Goal: Communication & Community: Connect with others

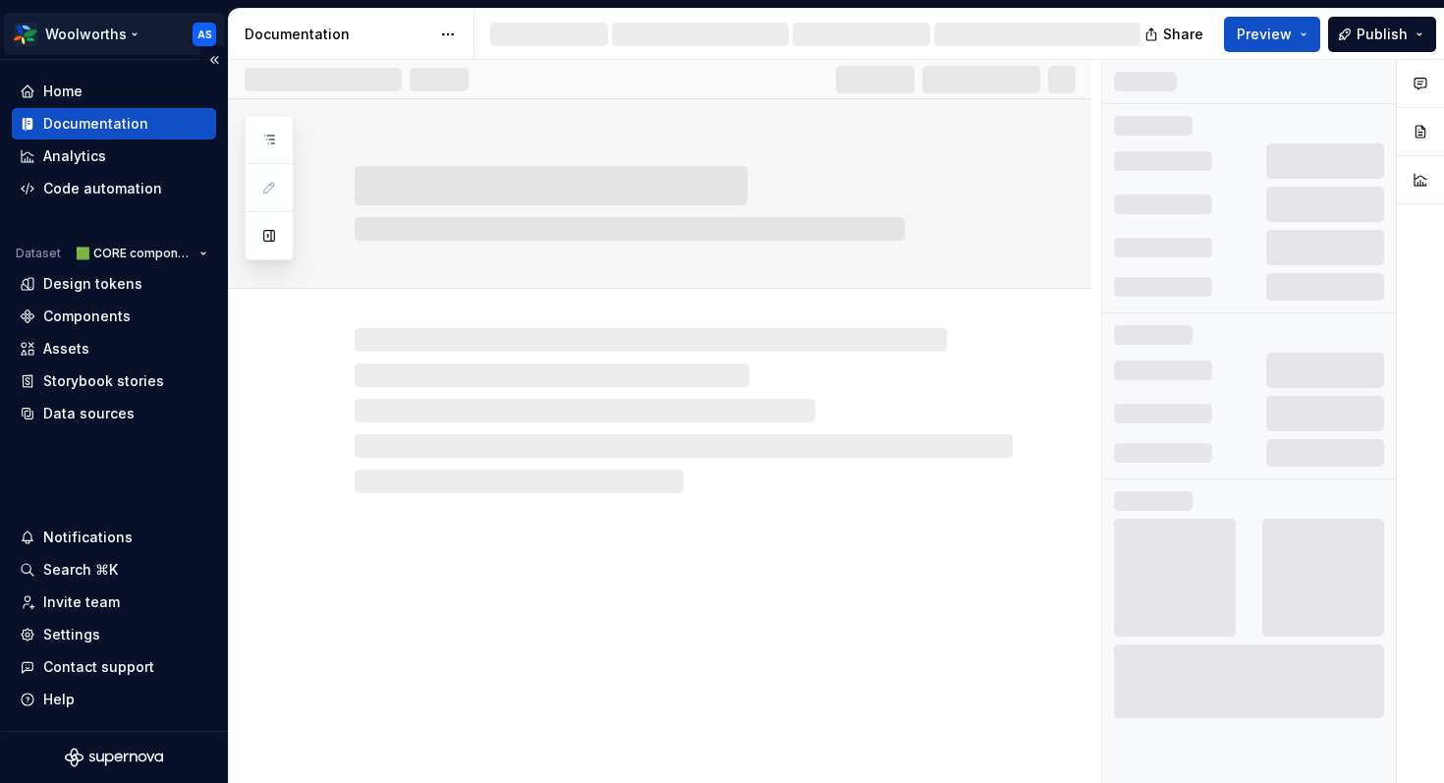
click at [115, 30] on html "Woolworths AS Home Documentation Analytics Code automation Dataset 🟩 CORE compo…" at bounding box center [722, 391] width 1444 height 783
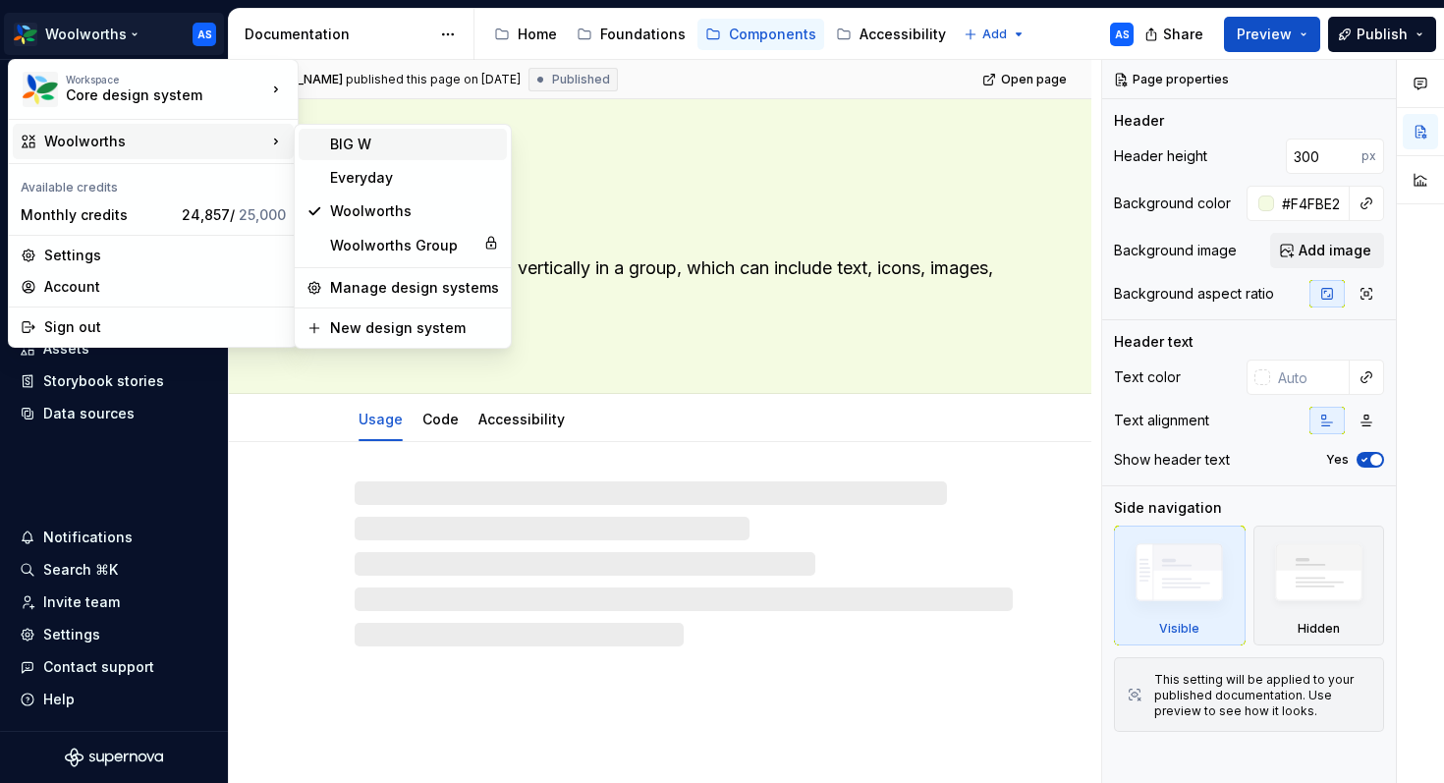
click at [355, 148] on div "BIG W" at bounding box center [414, 145] width 169 height 20
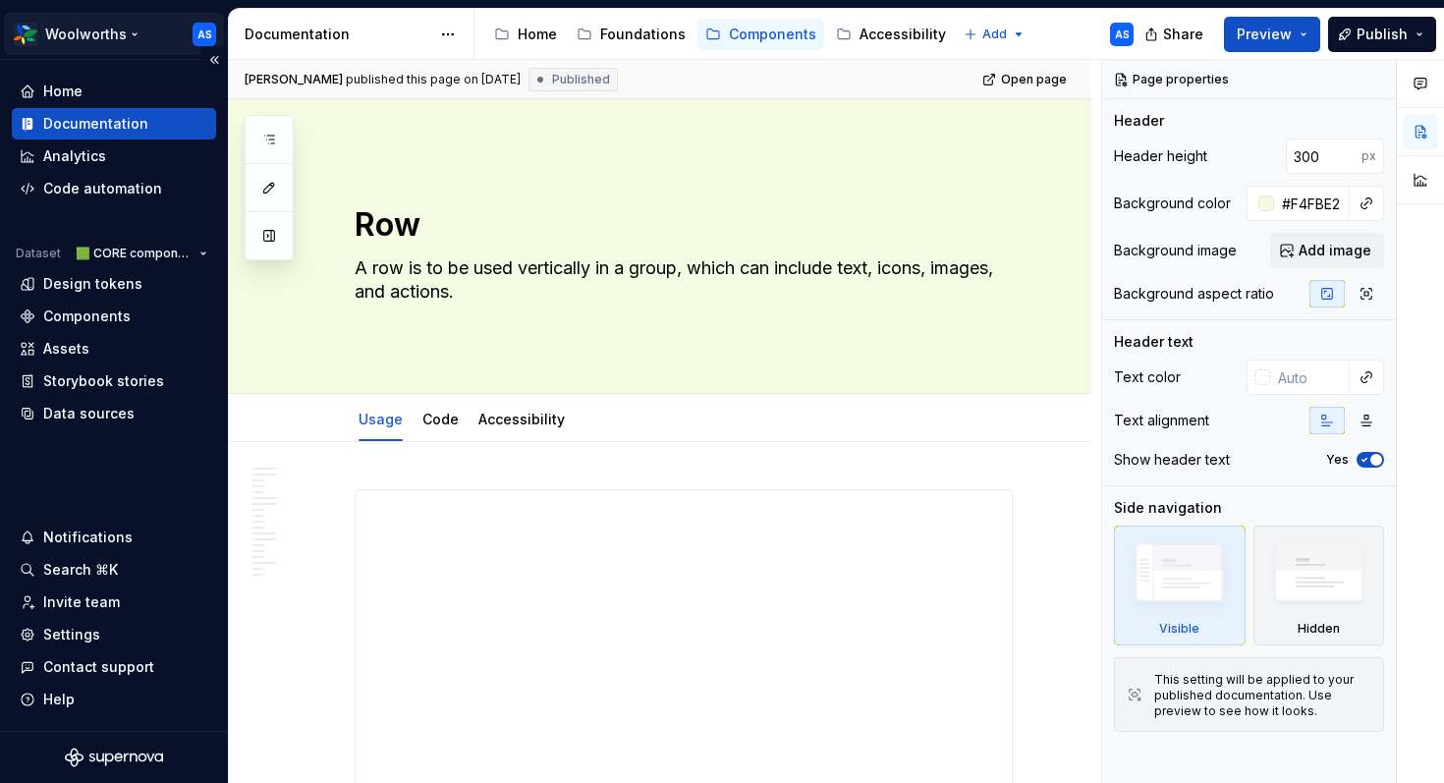
click at [122, 34] on html "Woolworths AS Home Documentation Analytics Code automation Dataset 🟩 CORE compo…" at bounding box center [722, 391] width 1444 height 783
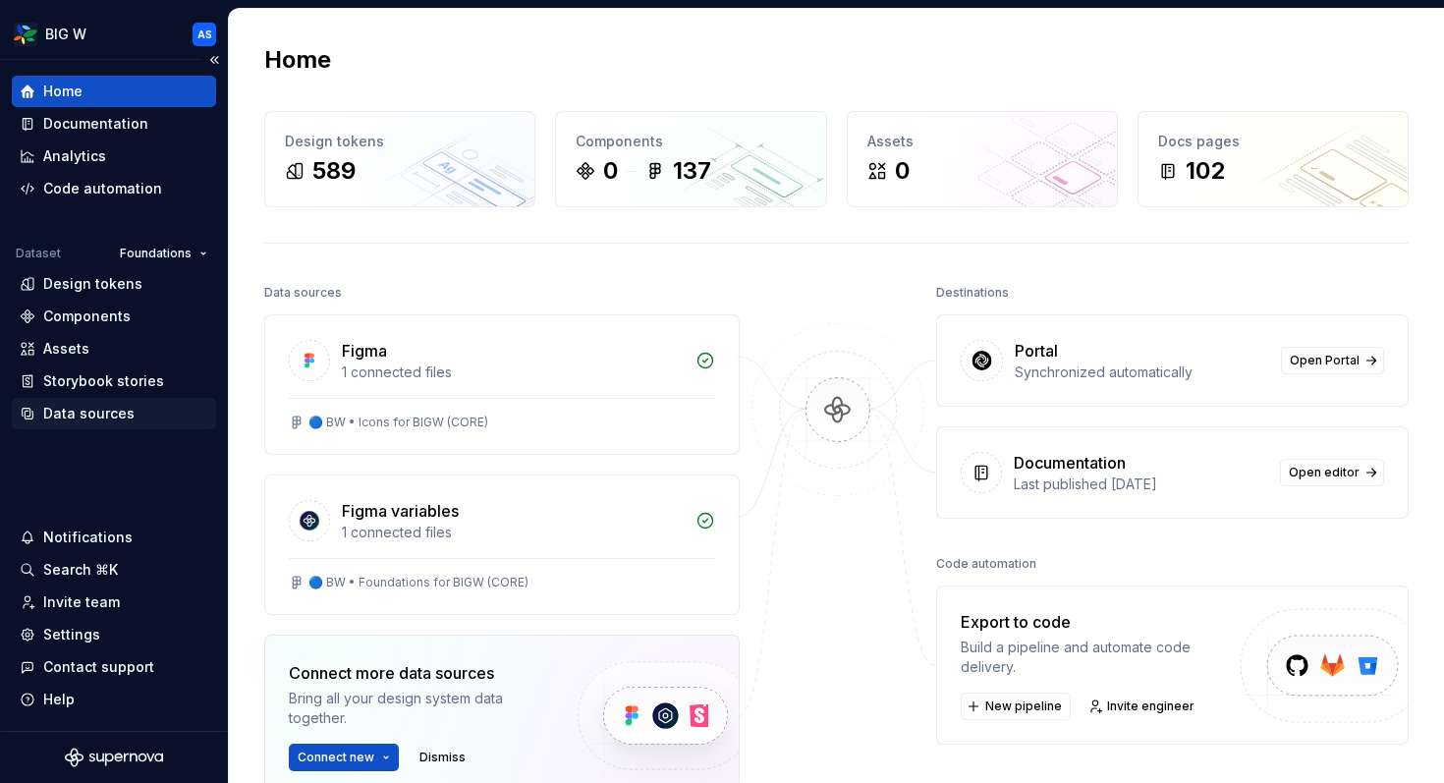
click at [54, 406] on div "Data sources" at bounding box center [88, 414] width 91 height 20
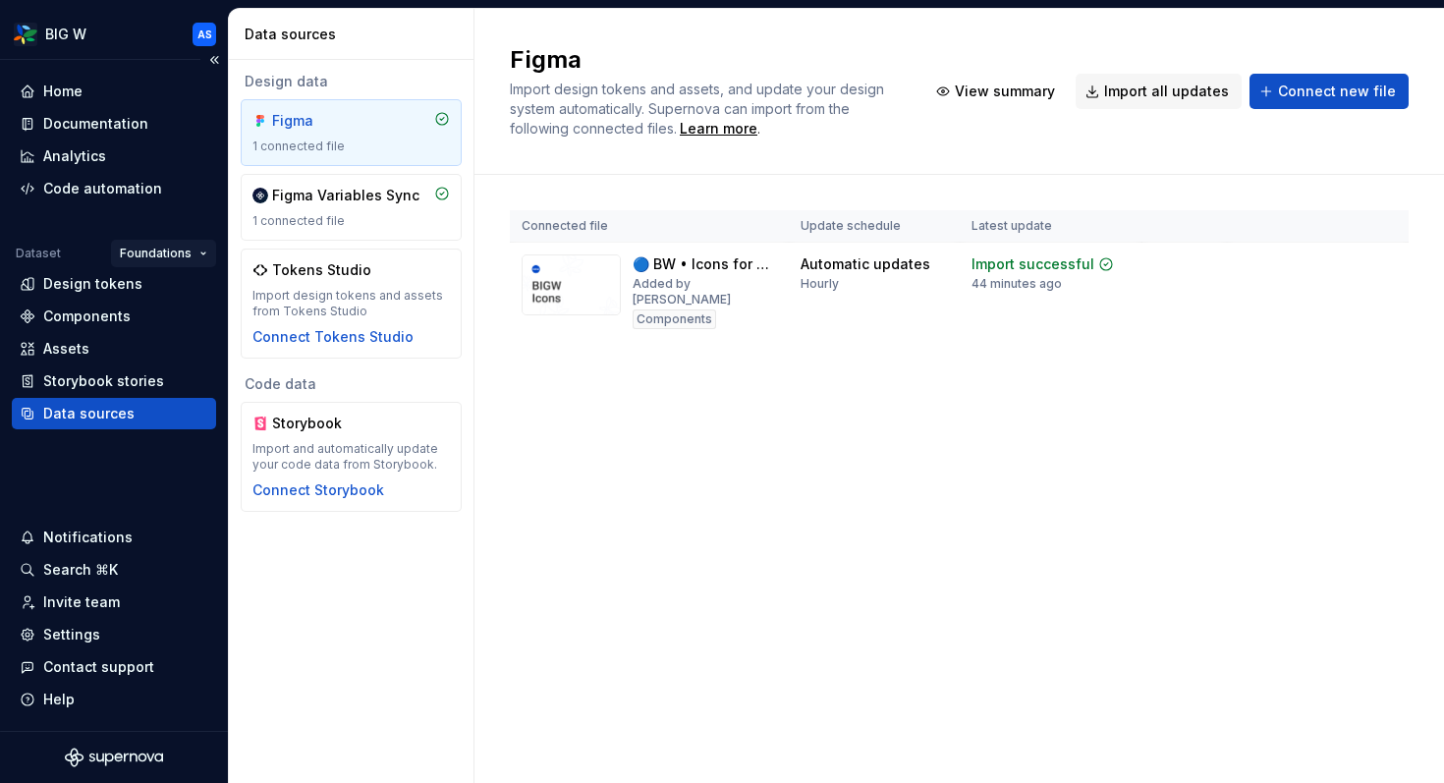
click at [146, 246] on html "BIG W AS Home Documentation Analytics Code automation Dataset Foundations Desig…" at bounding box center [722, 391] width 1444 height 783
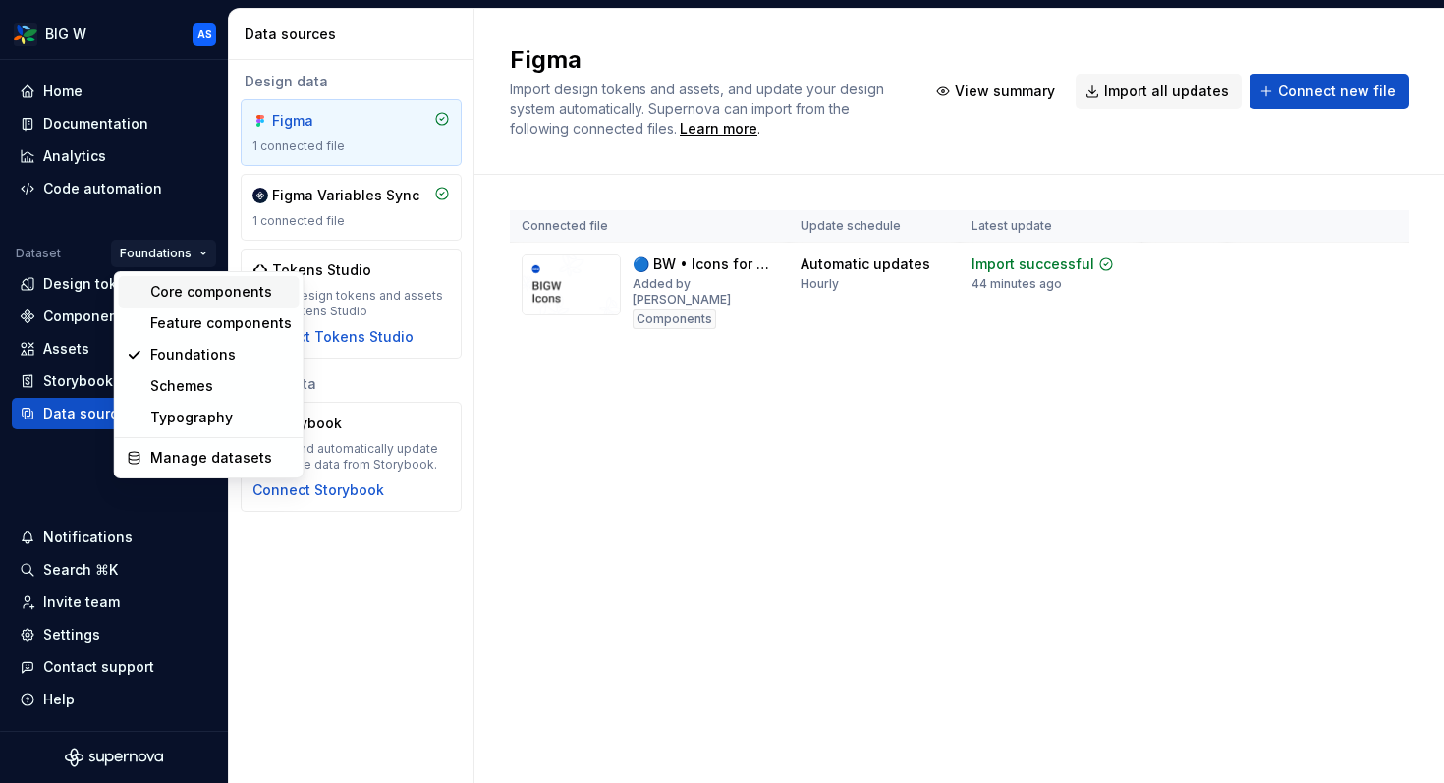
click at [178, 292] on div "Core components" at bounding box center [220, 292] width 141 height 20
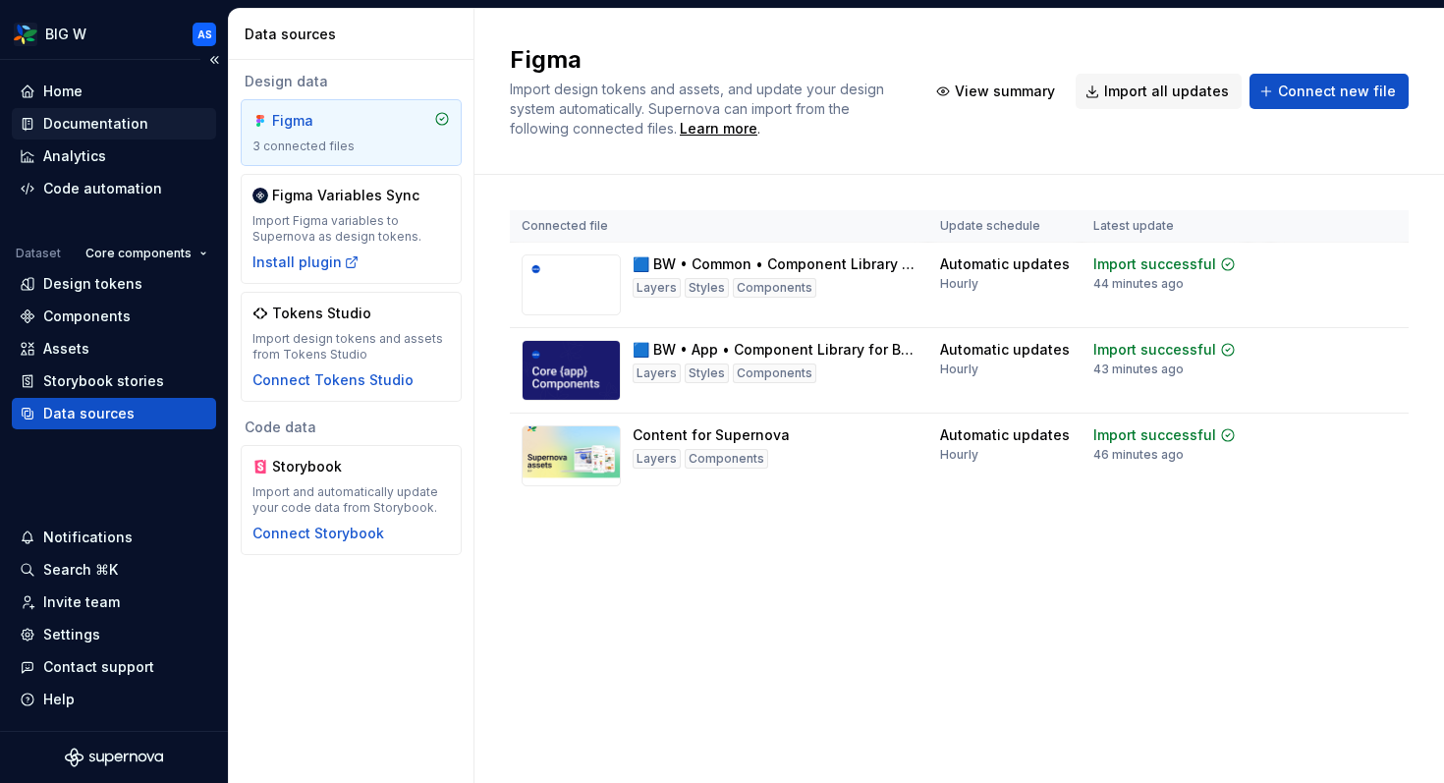
click at [64, 124] on div "Documentation" at bounding box center [95, 124] width 105 height 20
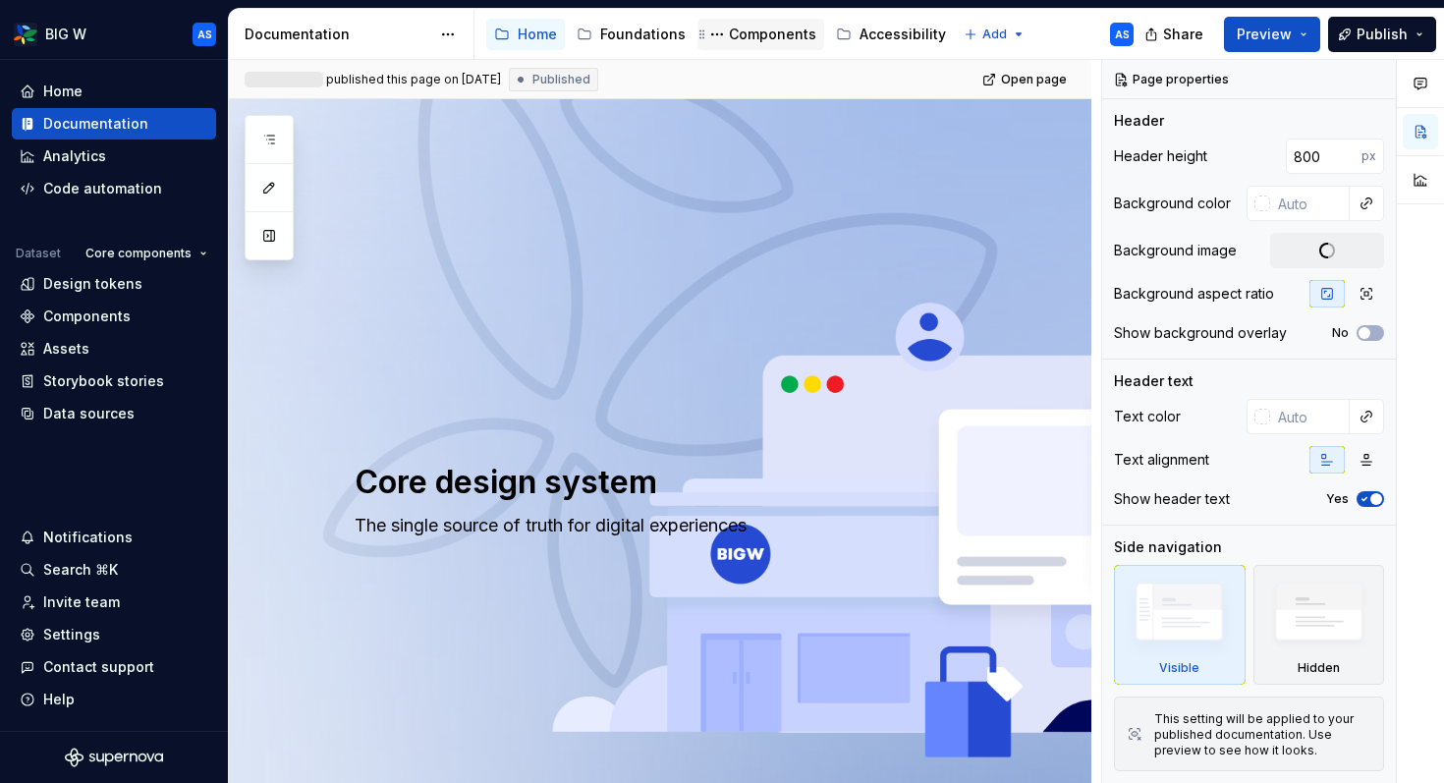
click at [753, 34] on div "Components" at bounding box center [772, 35] width 87 height 20
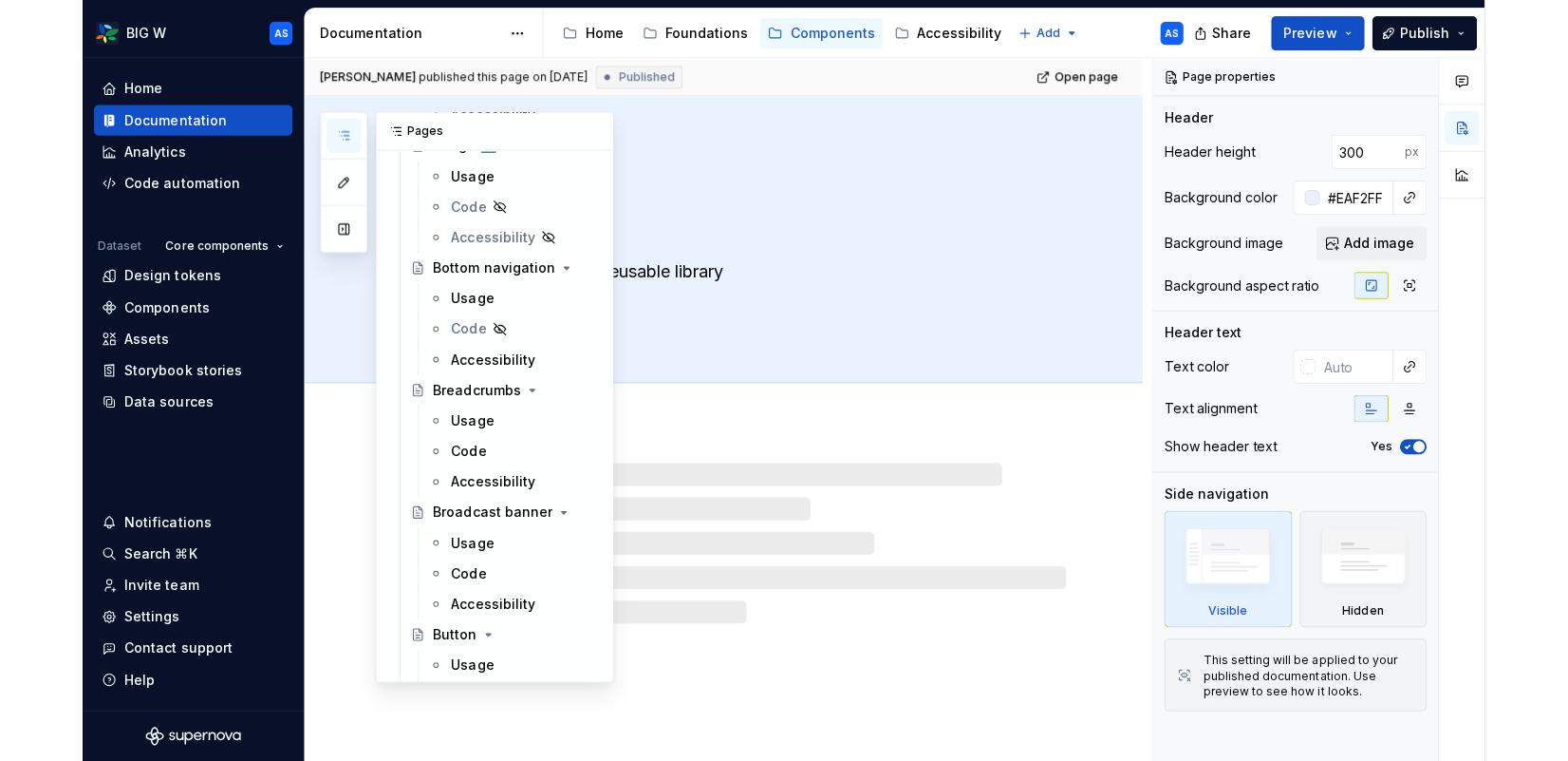
scroll to position [452, 0]
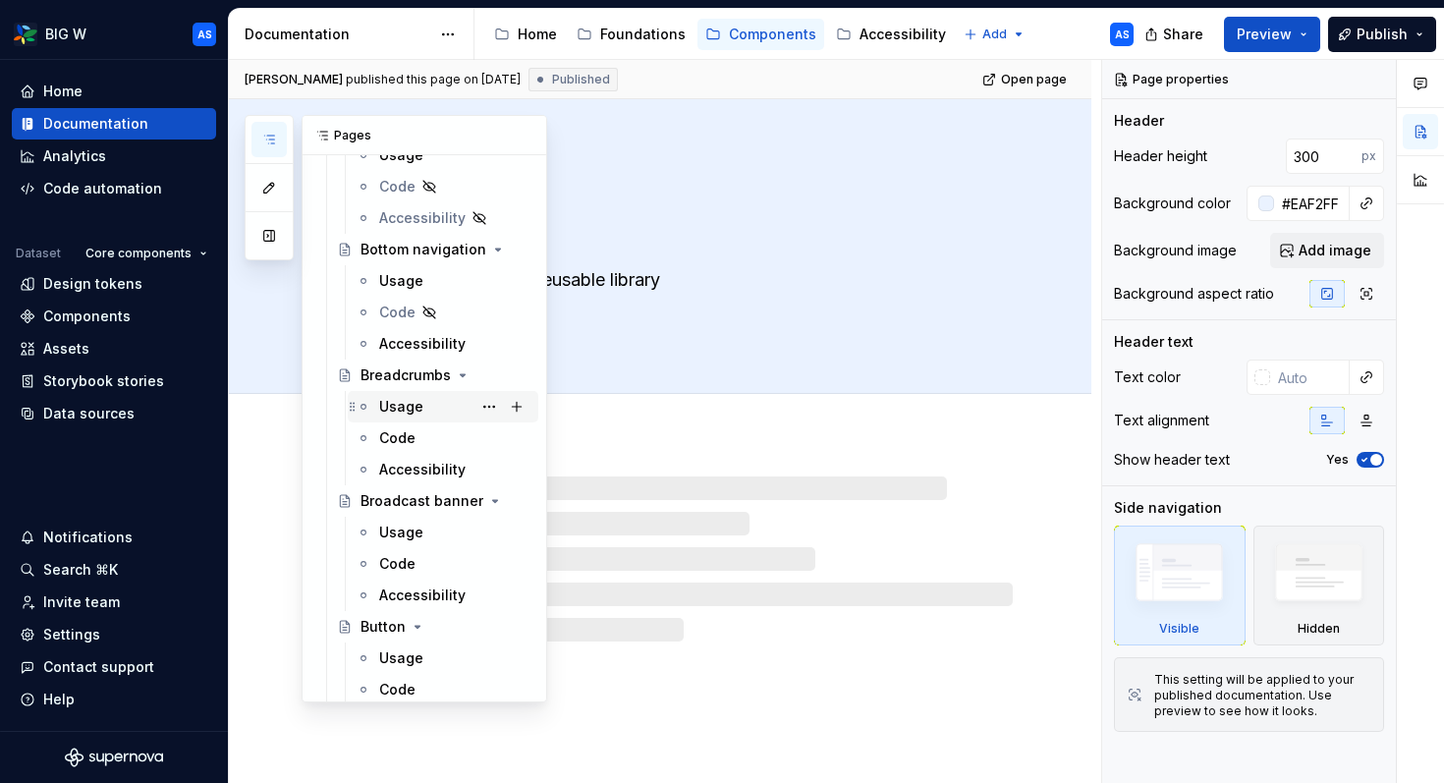
click at [402, 399] on div "Usage" at bounding box center [401, 407] width 44 height 20
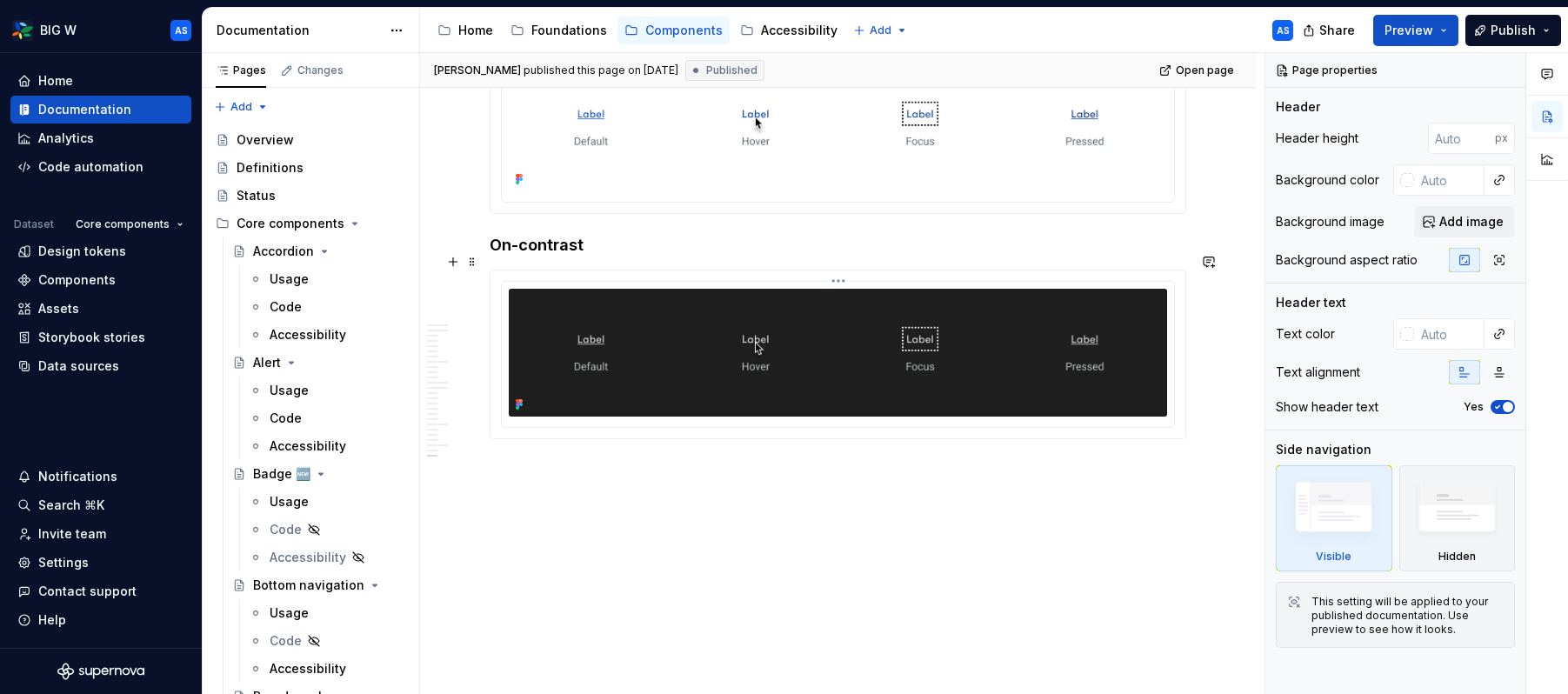
scroll to position [5609, 0]
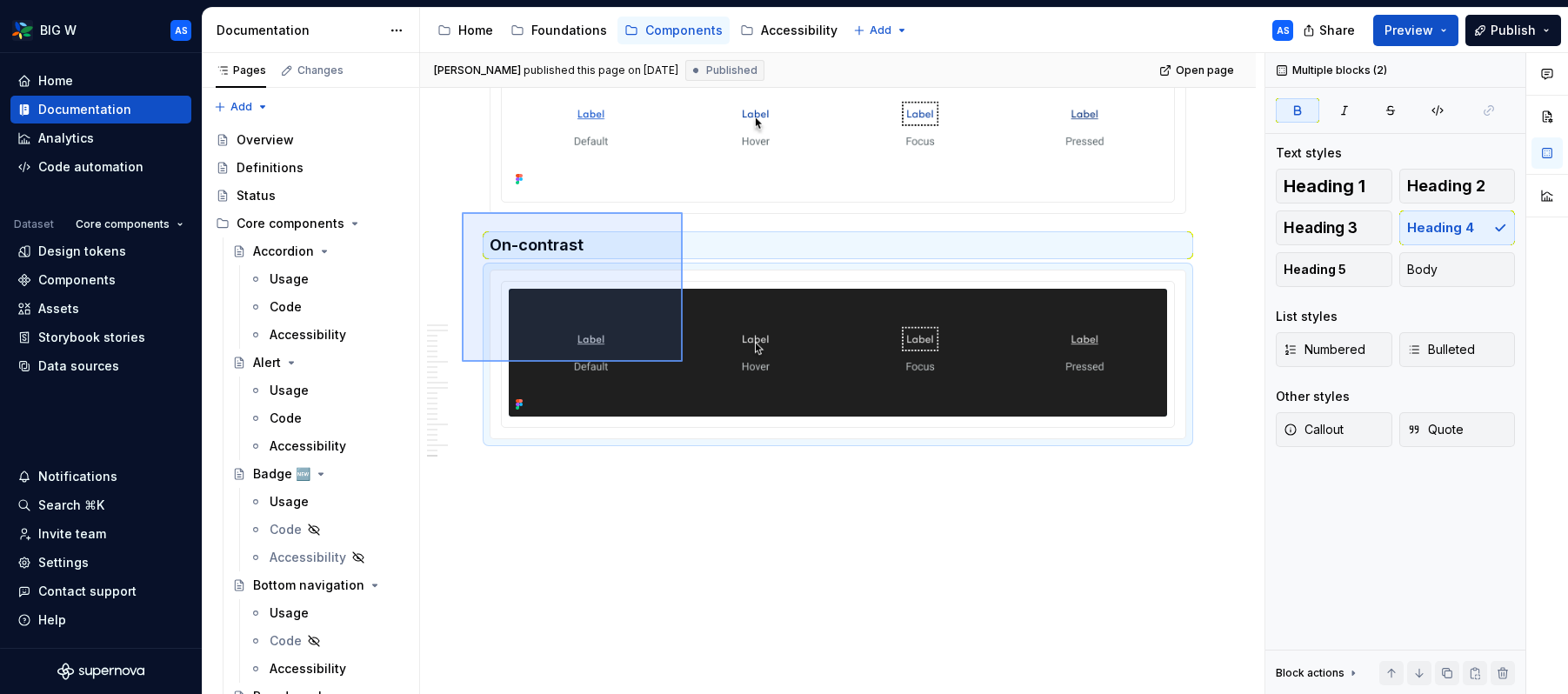
drag, startPoint x: 461, startPoint y: 212, endPoint x: 683, endPoint y: 362, distance: 267.9
click at [683, 362] on div "**********" at bounding box center [842, 374] width 845 height 642
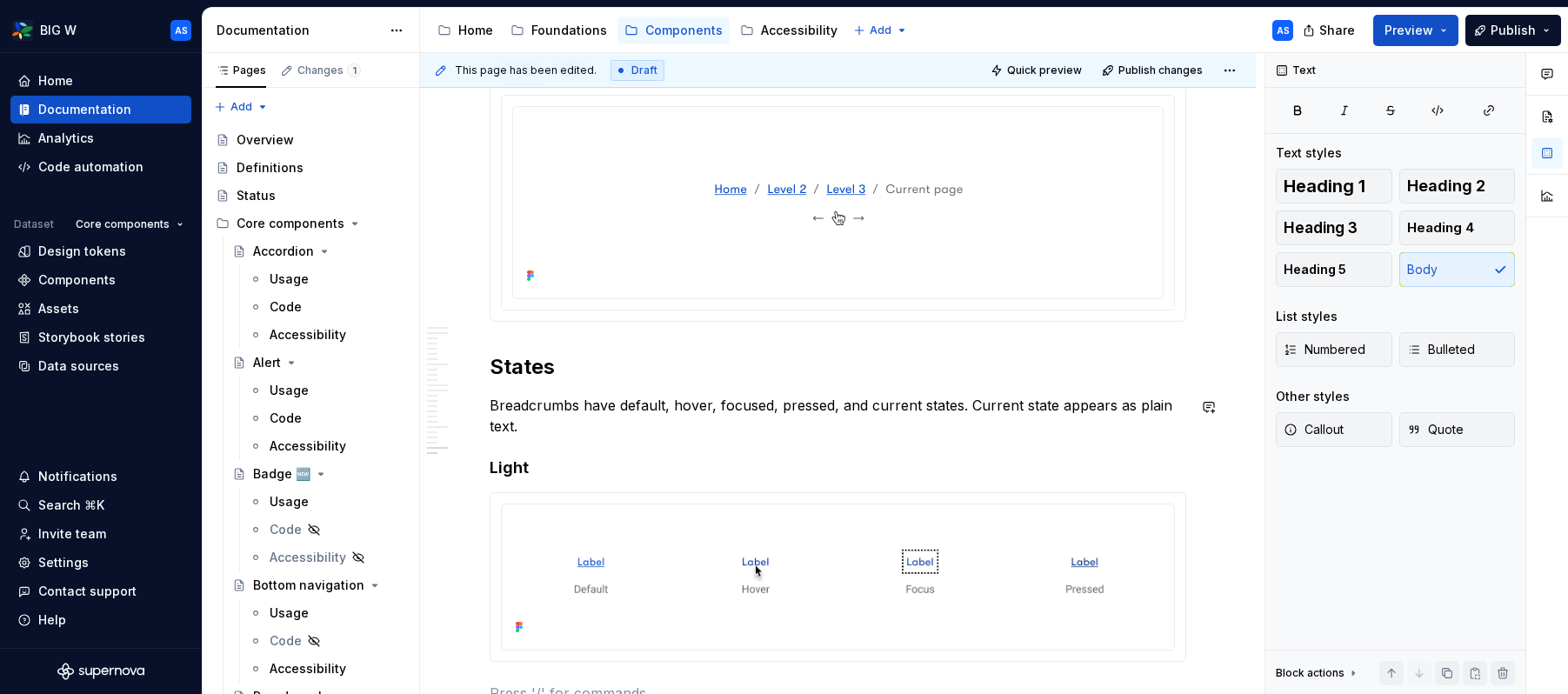
scroll to position [5147, 0]
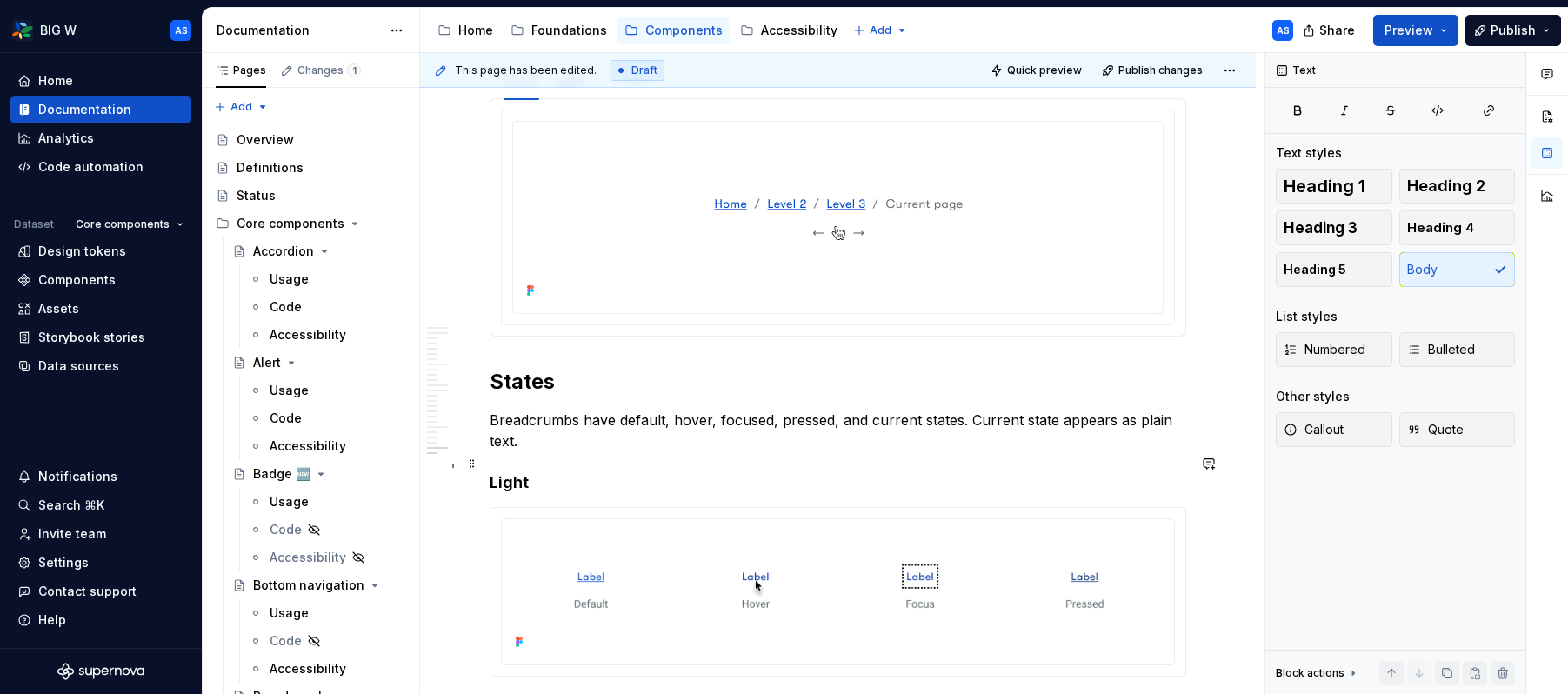
click at [510, 473] on strong "Light" at bounding box center [509, 482] width 39 height 19
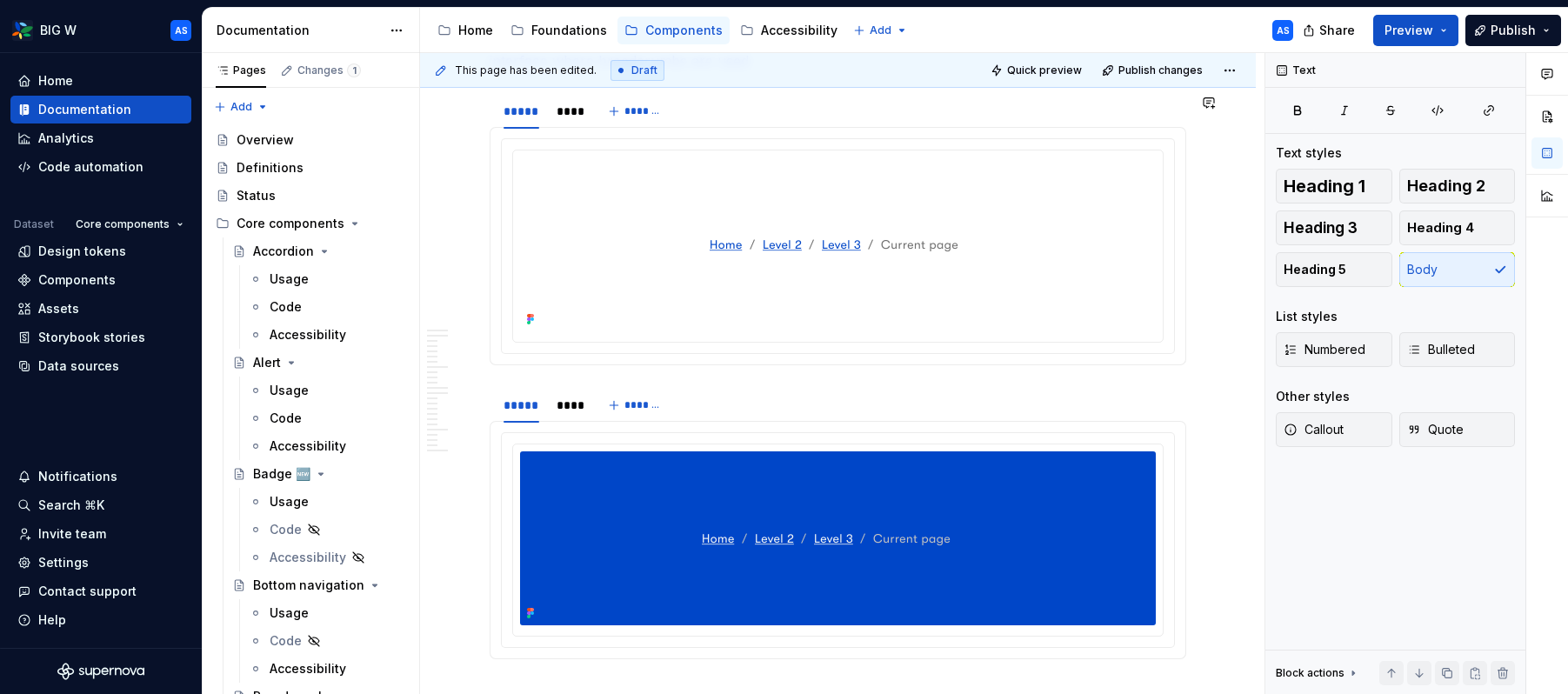
scroll to position [3863, 0]
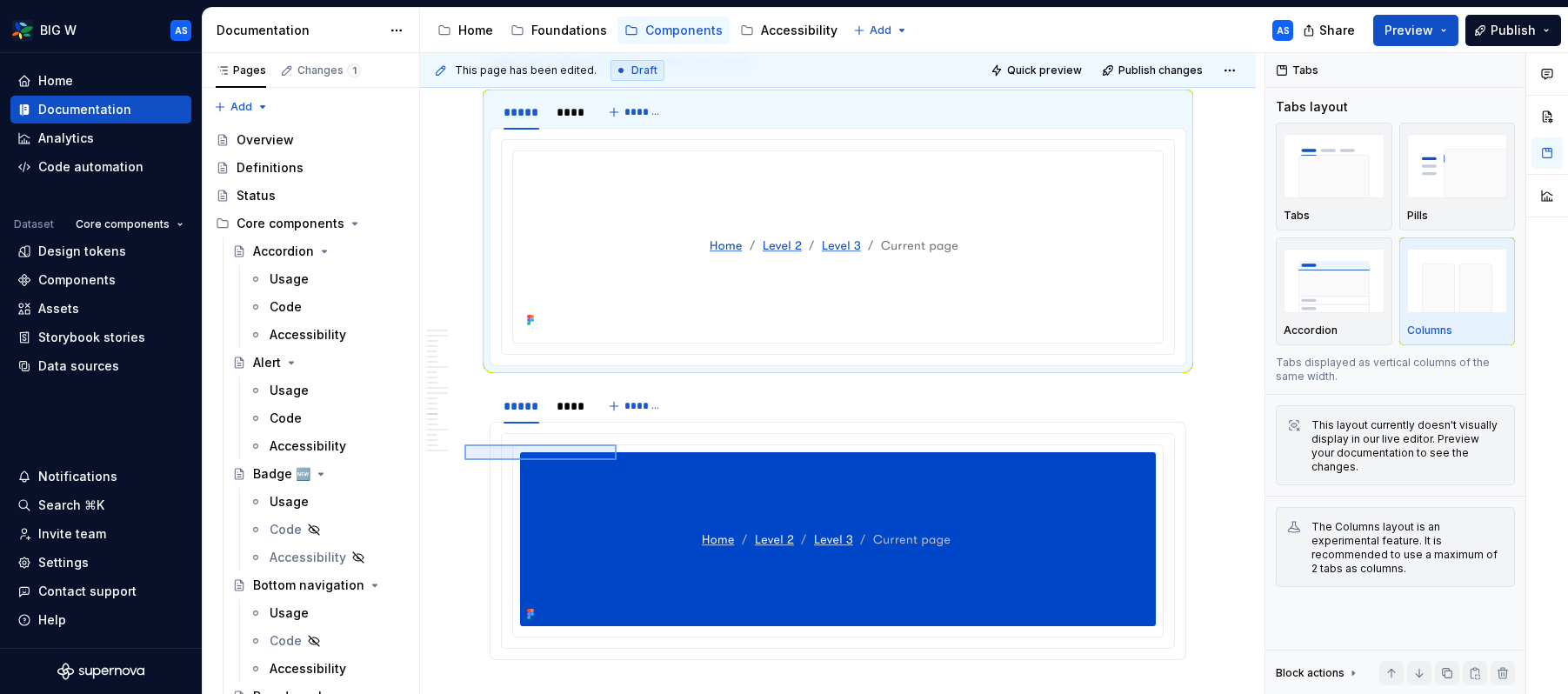
drag, startPoint x: 603, startPoint y: 445, endPoint x: 616, endPoint y: 459, distance: 19.1
click at [616, 459] on div "**********" at bounding box center [842, 374] width 845 height 642
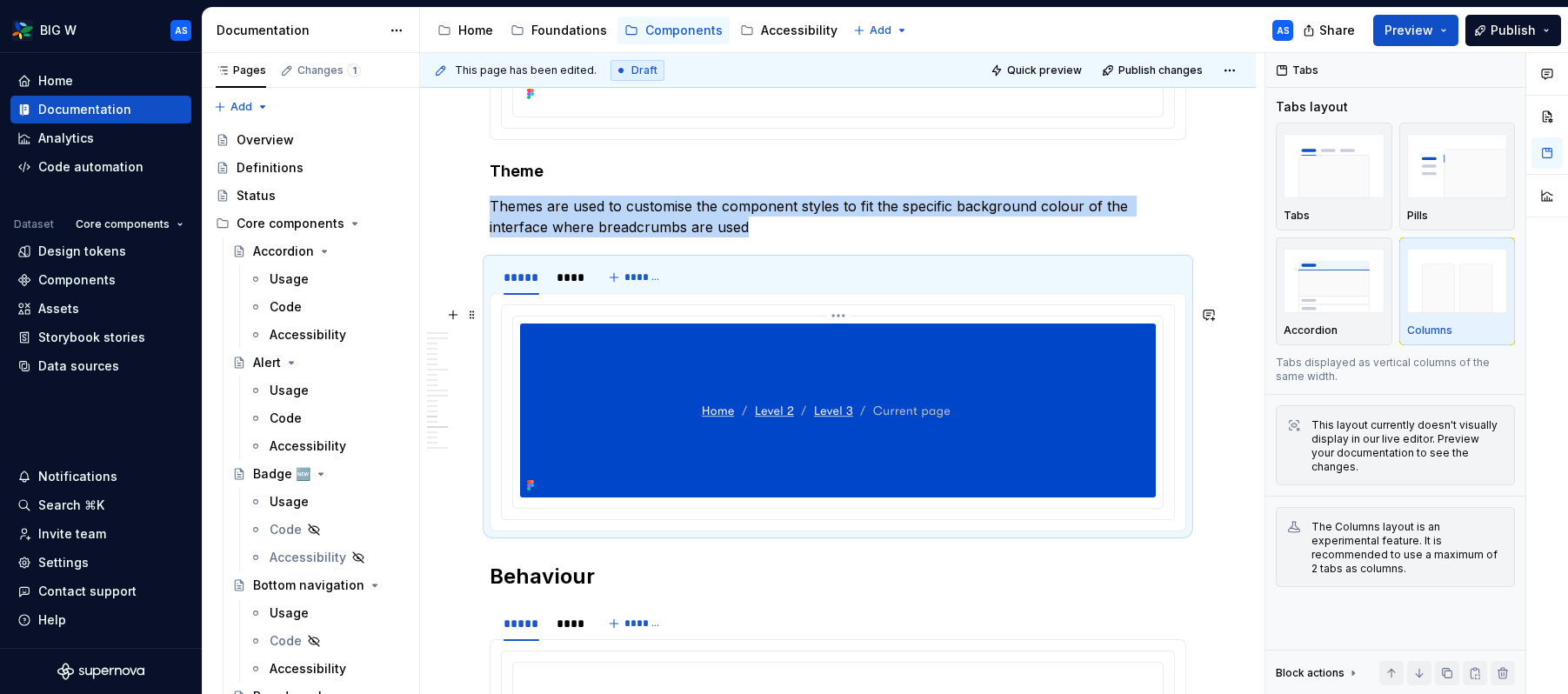
scroll to position [3705, 0]
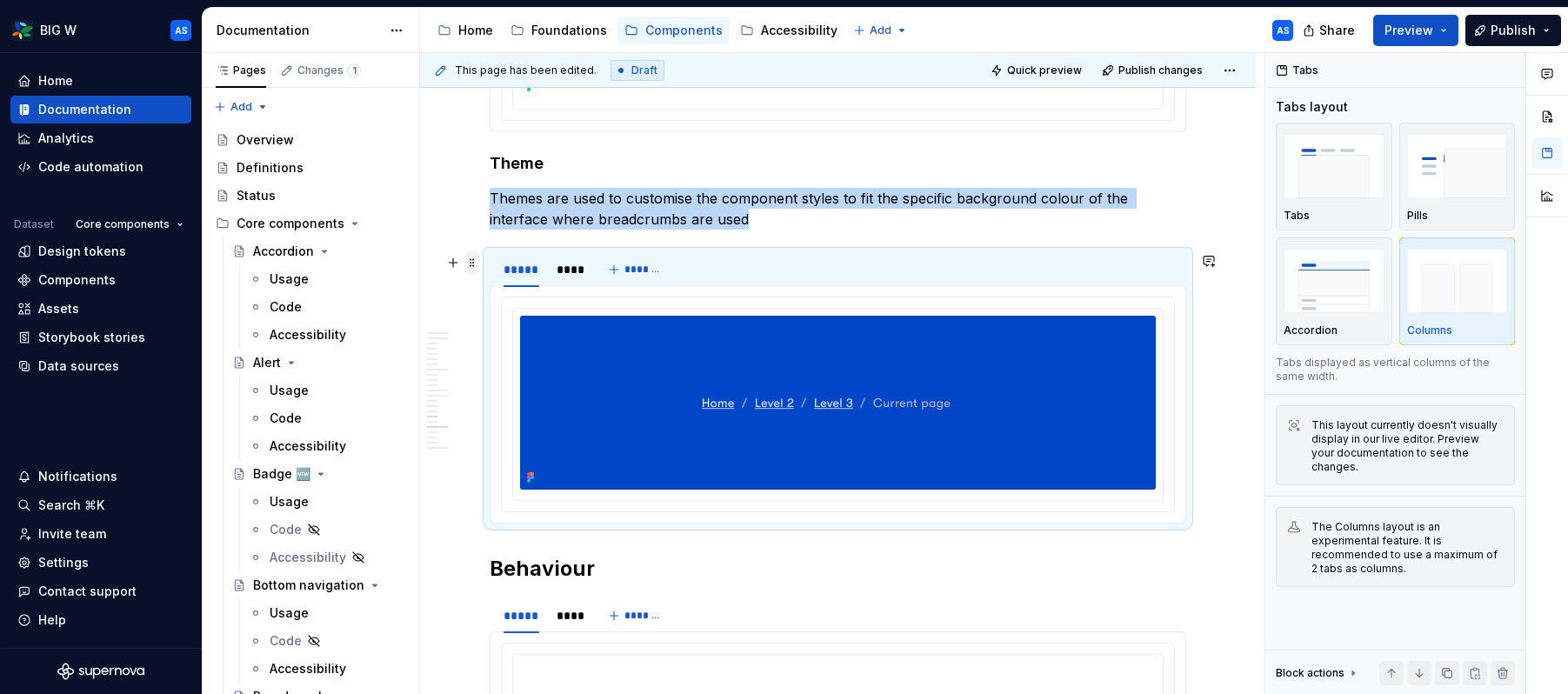
click at [471, 258] on span at bounding box center [472, 262] width 14 height 24
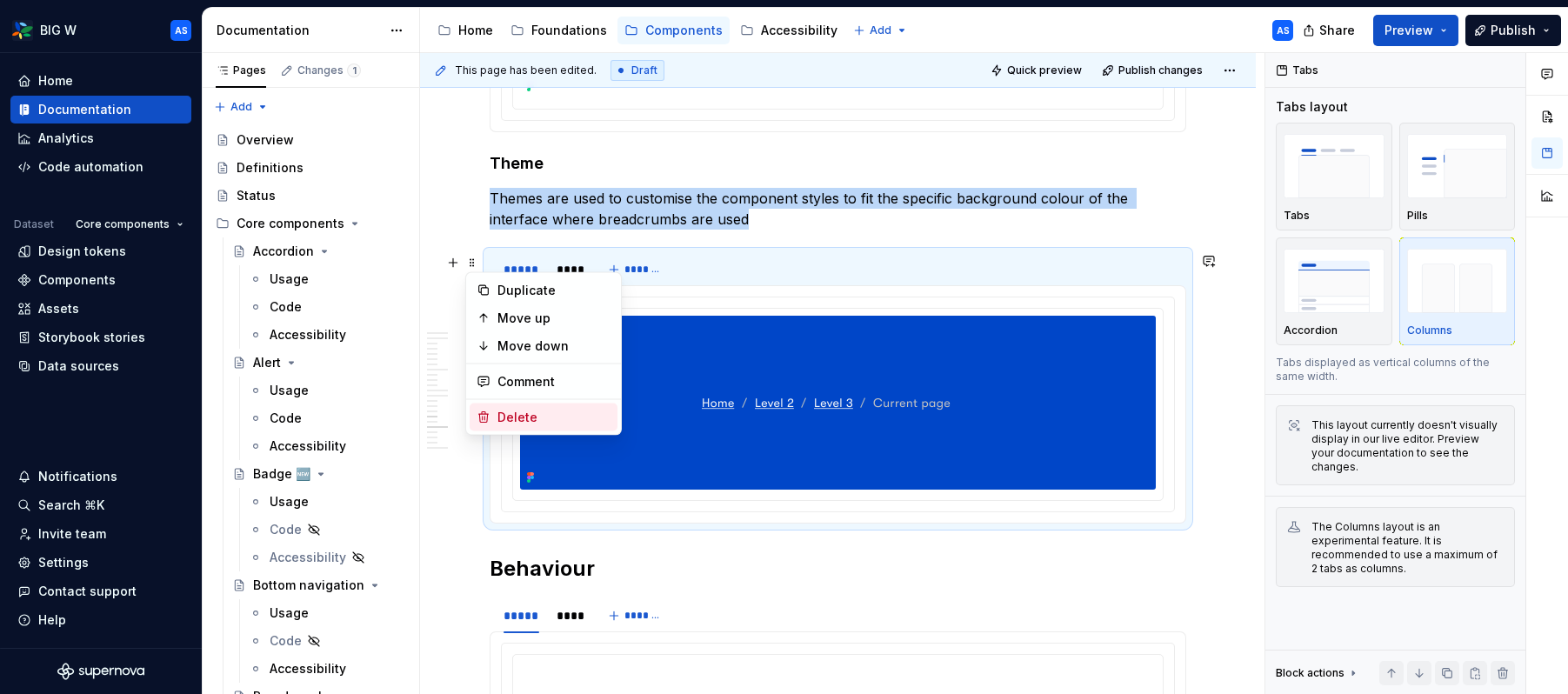
drag, startPoint x: 522, startPoint y: 416, endPoint x: 521, endPoint y: 366, distance: 50.0
click at [522, 416] on div "Delete" at bounding box center [554, 418] width 113 height 18
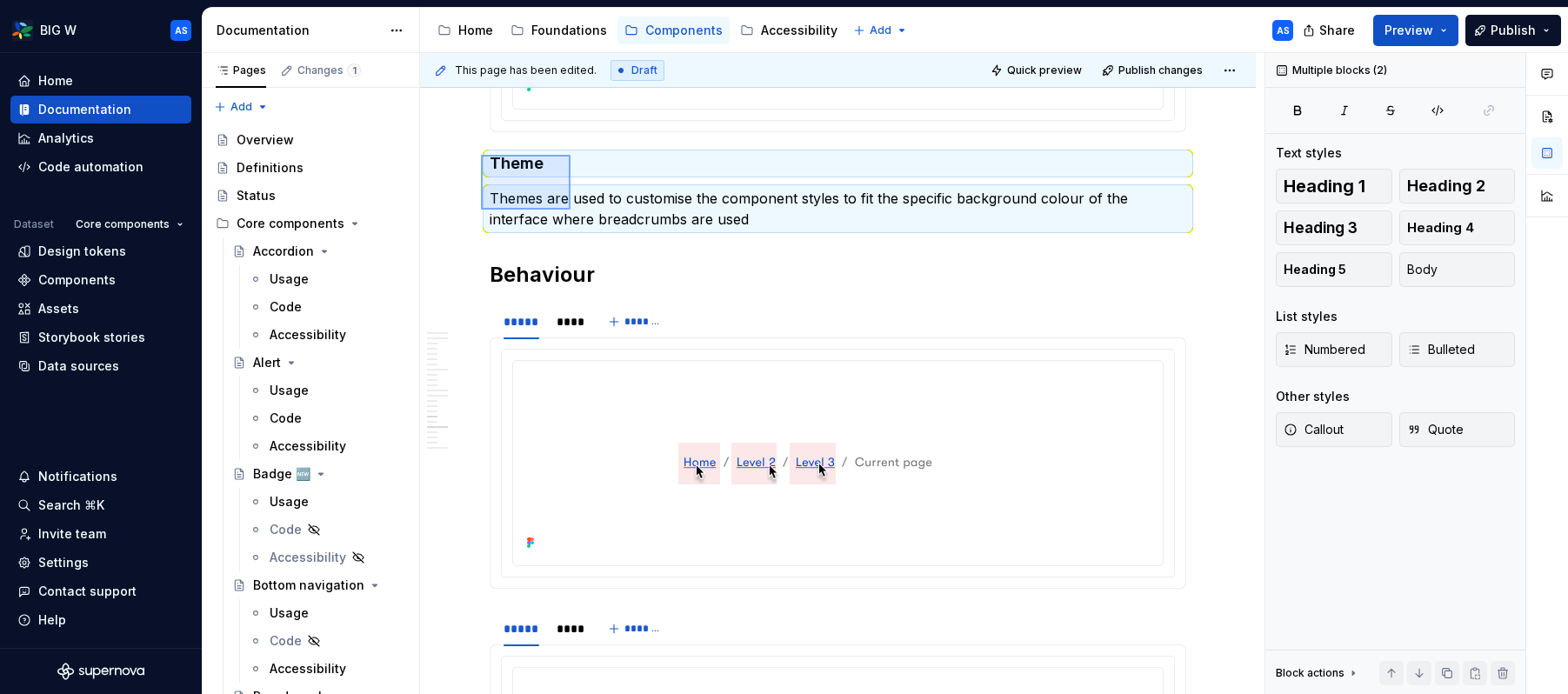
drag, startPoint x: 481, startPoint y: 155, endPoint x: 570, endPoint y: 212, distance: 105.7
click at [570, 212] on div "**********" at bounding box center [842, 374] width 845 height 642
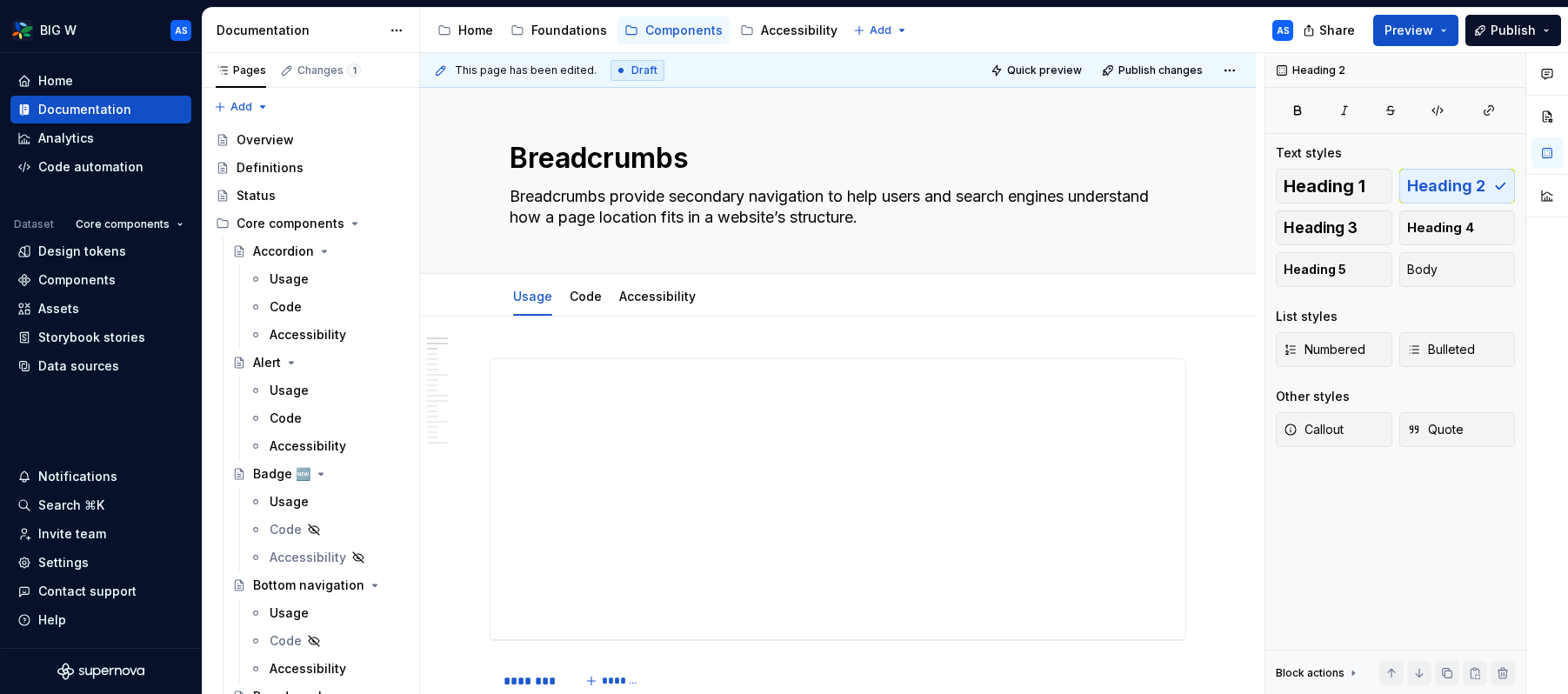
scroll to position [0, 0]
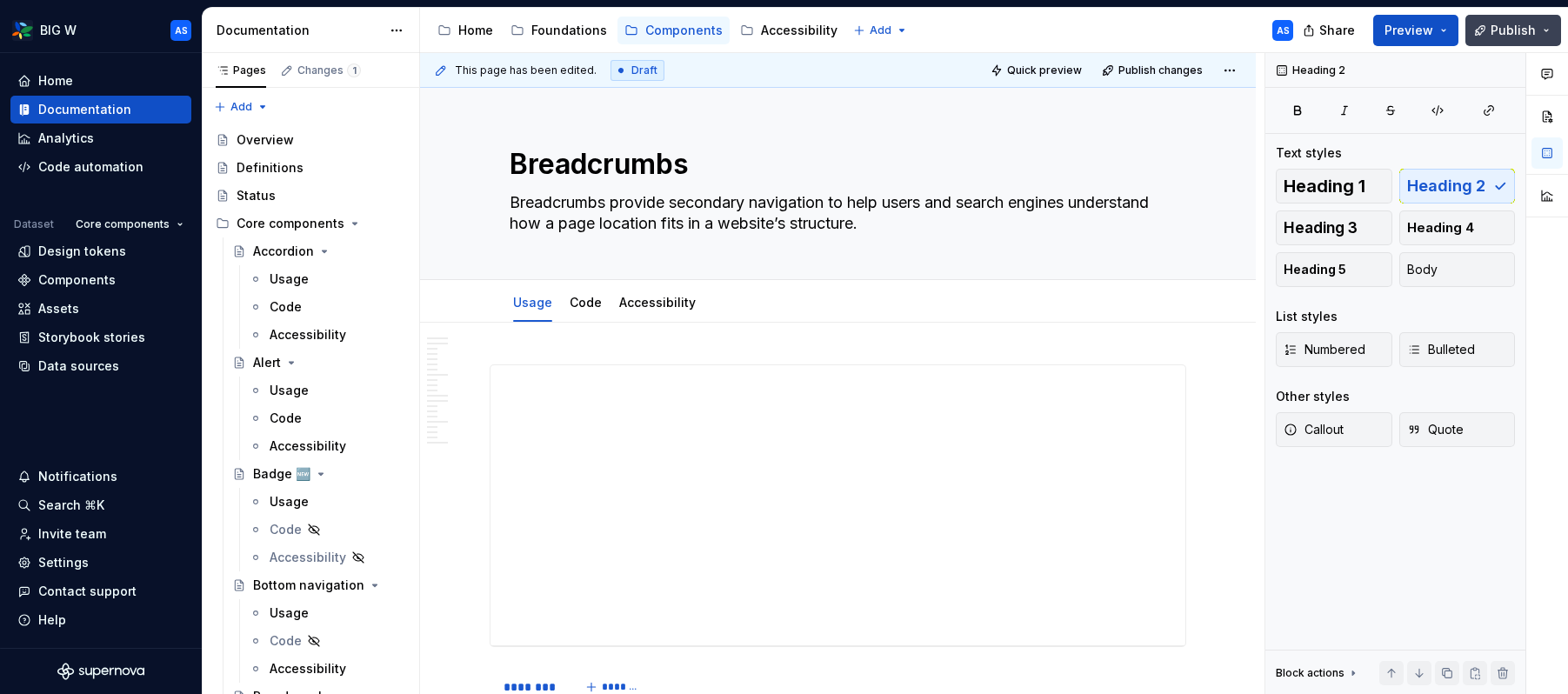
click at [1278, 27] on span "Publish" at bounding box center [1512, 31] width 45 height 18
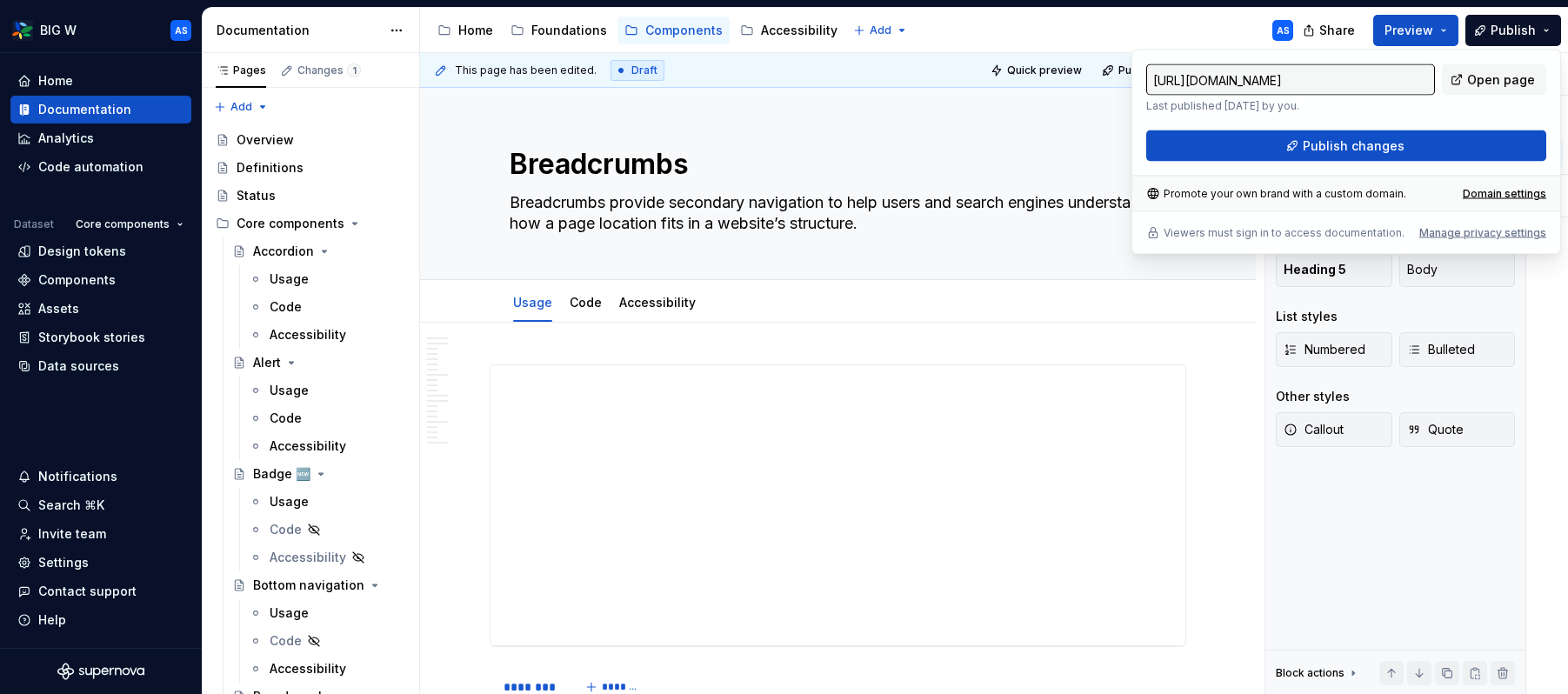
click at [1205, 27] on div "Accessibility guide for tree Page tree. Navigate the tree with the arrow keys. …" at bounding box center [863, 30] width 887 height 45
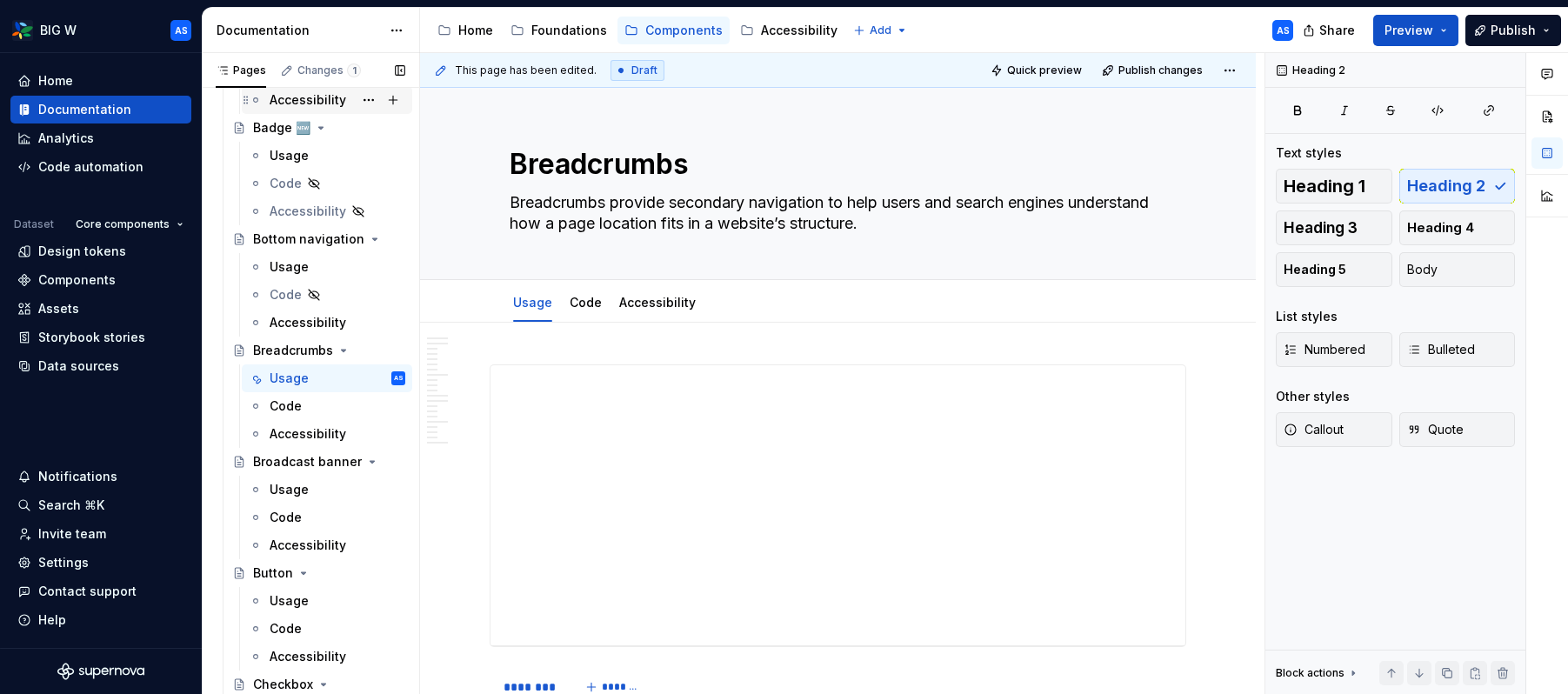
scroll to position [360, 0]
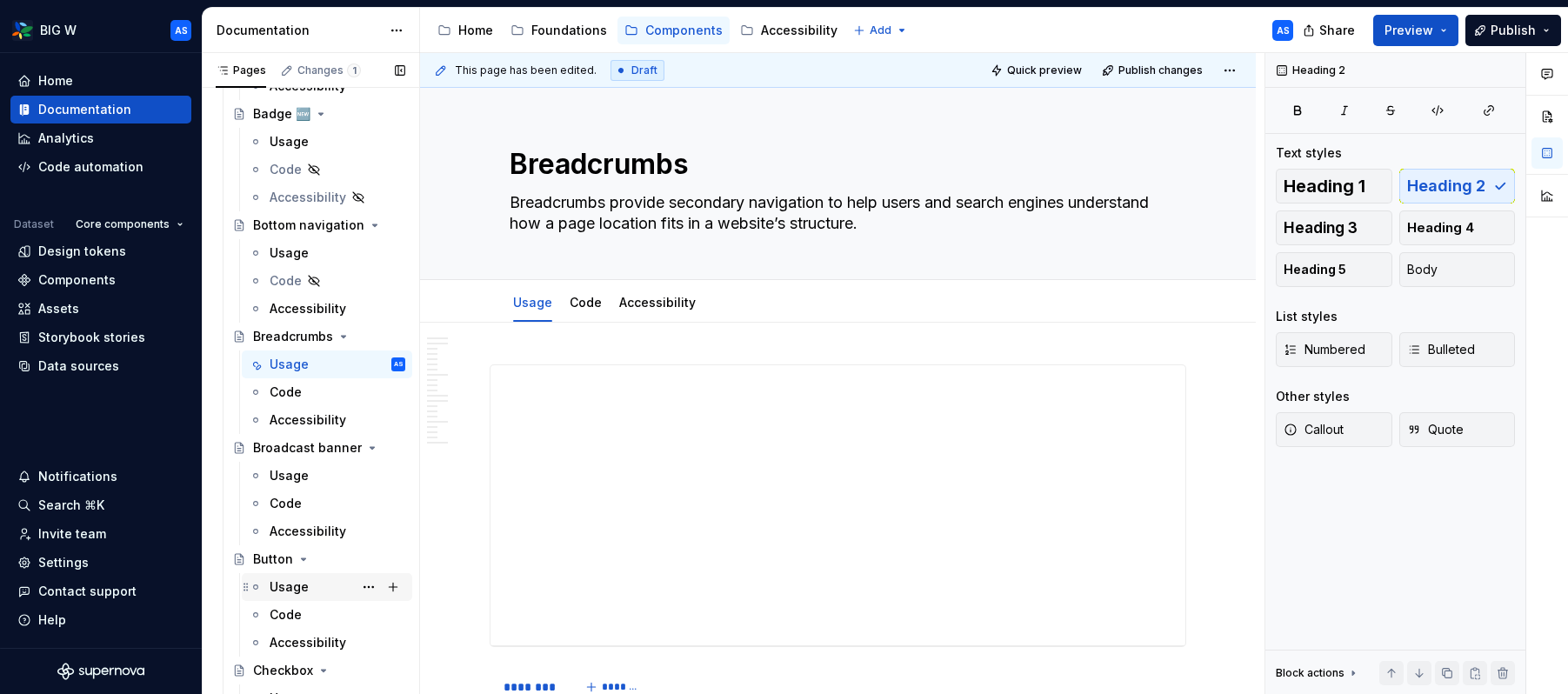
click at [294, 582] on div "Usage" at bounding box center [289, 587] width 39 height 18
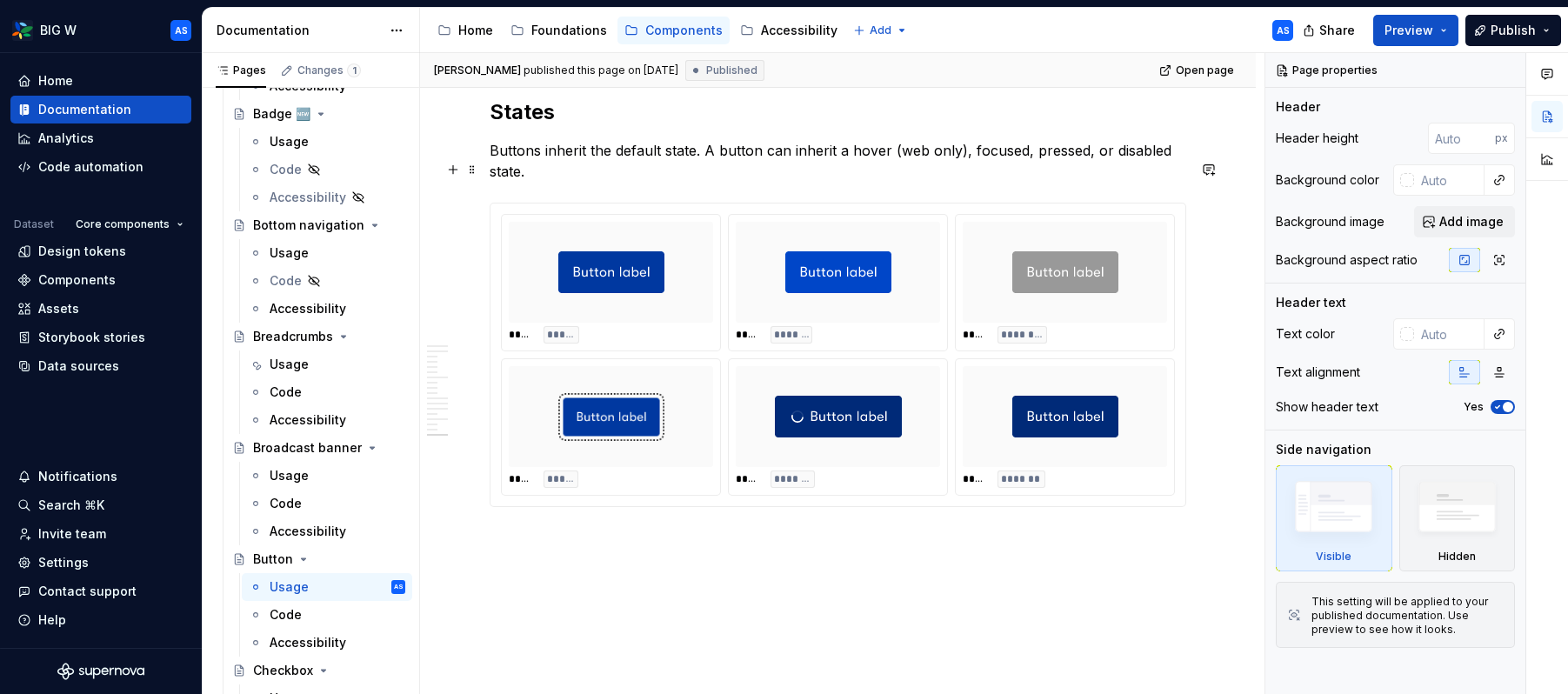
scroll to position [4525, 0]
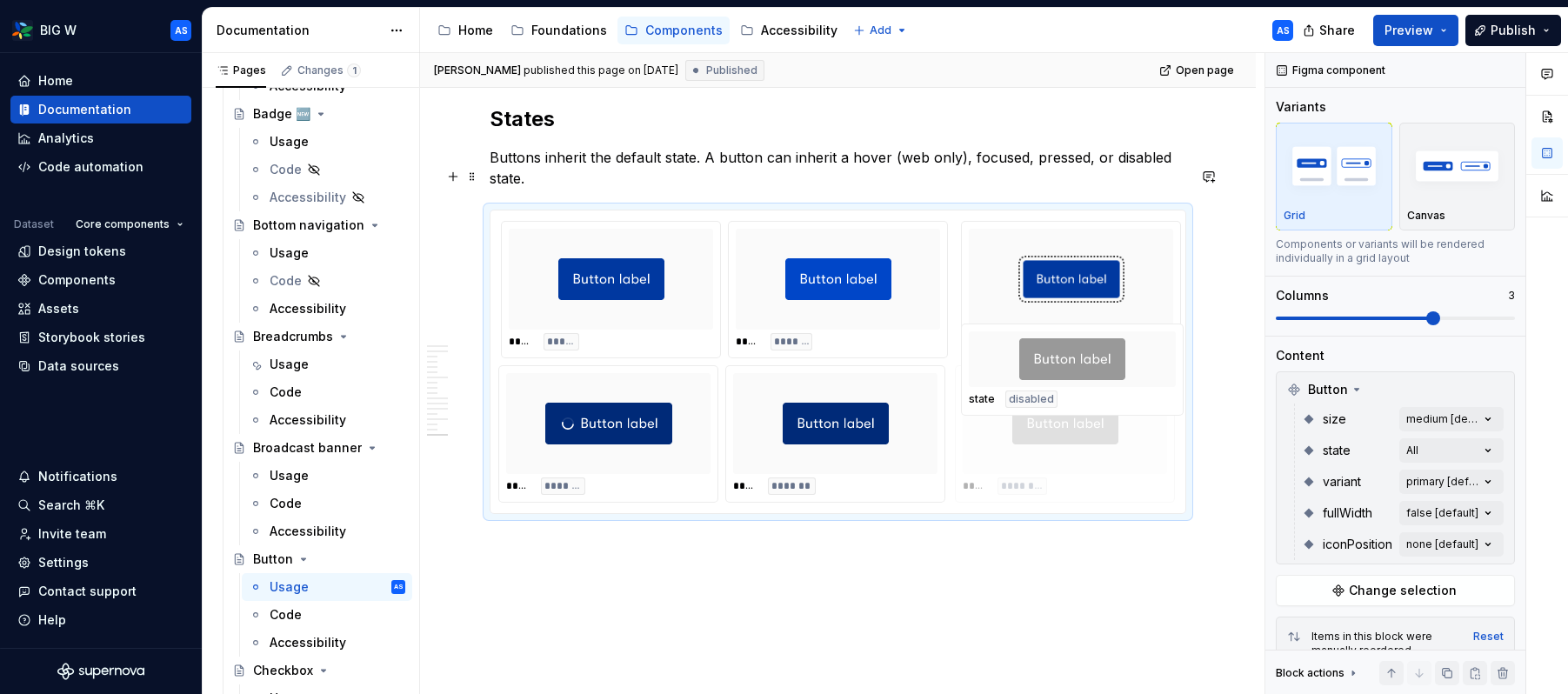
drag, startPoint x: 1078, startPoint y: 262, endPoint x: 1070, endPoint y: 436, distance: 174.2
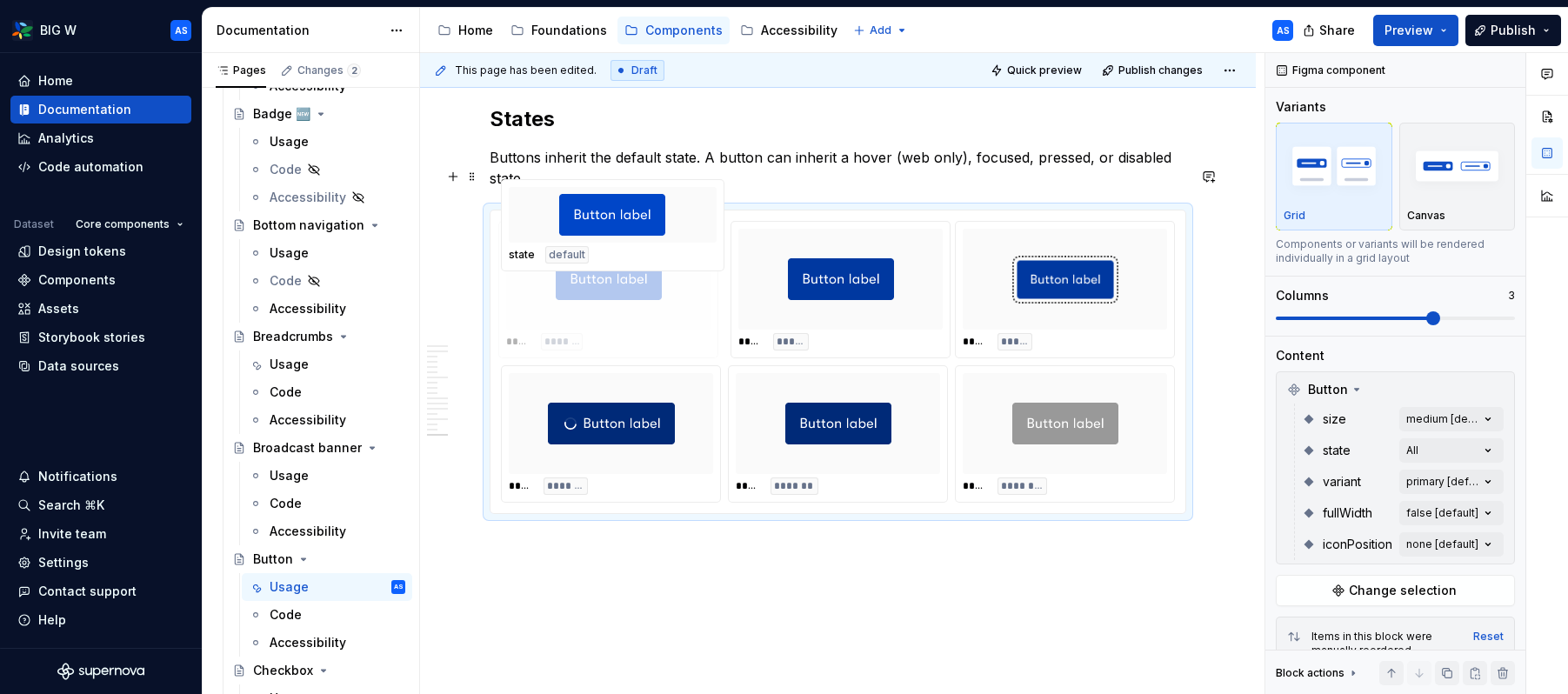
drag, startPoint x: 819, startPoint y: 240, endPoint x: 618, endPoint y: 243, distance: 201.0
click at [618, 243] on body "BIG W AS Home Documentation Analytics Code automation Dataset Core components D…" at bounding box center [784, 347] width 1568 height 694
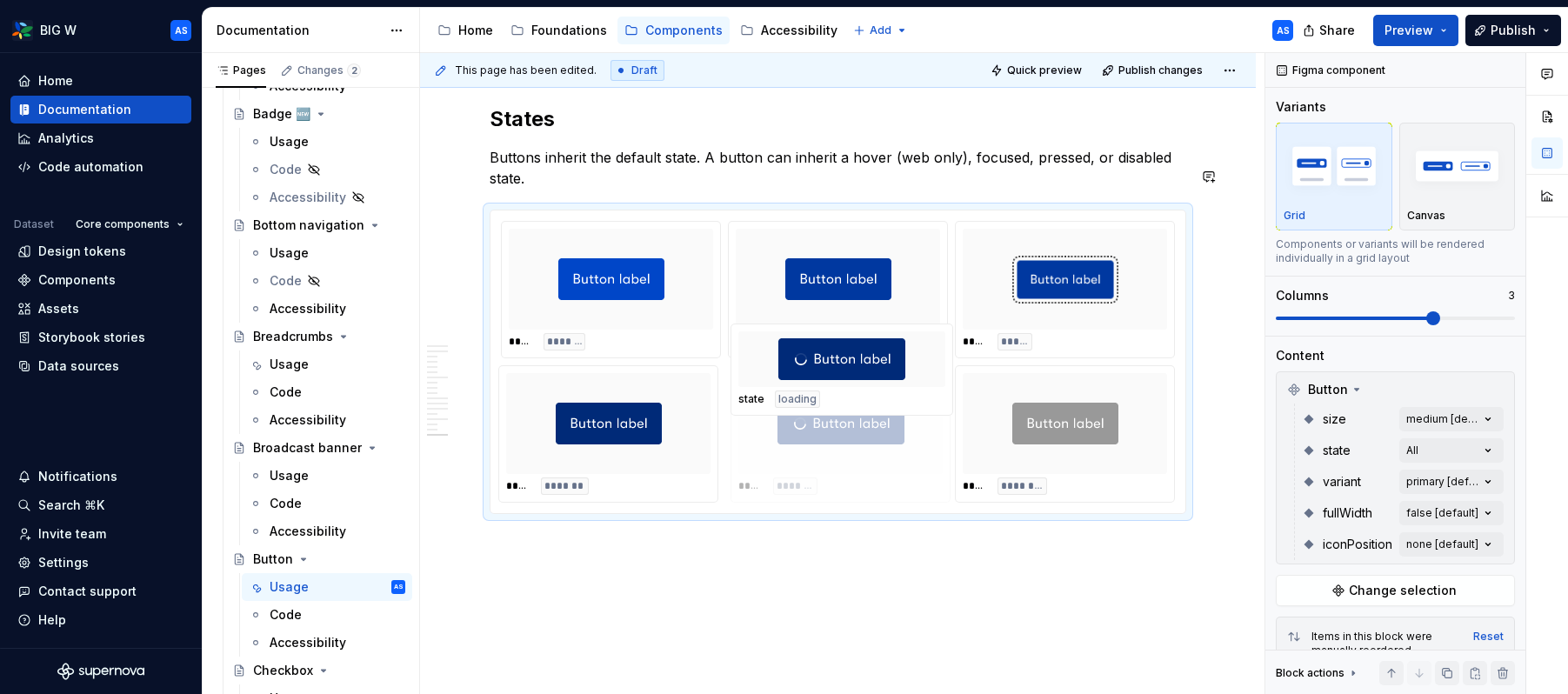
drag, startPoint x: 639, startPoint y: 385, endPoint x: 861, endPoint y: 402, distance: 222.6
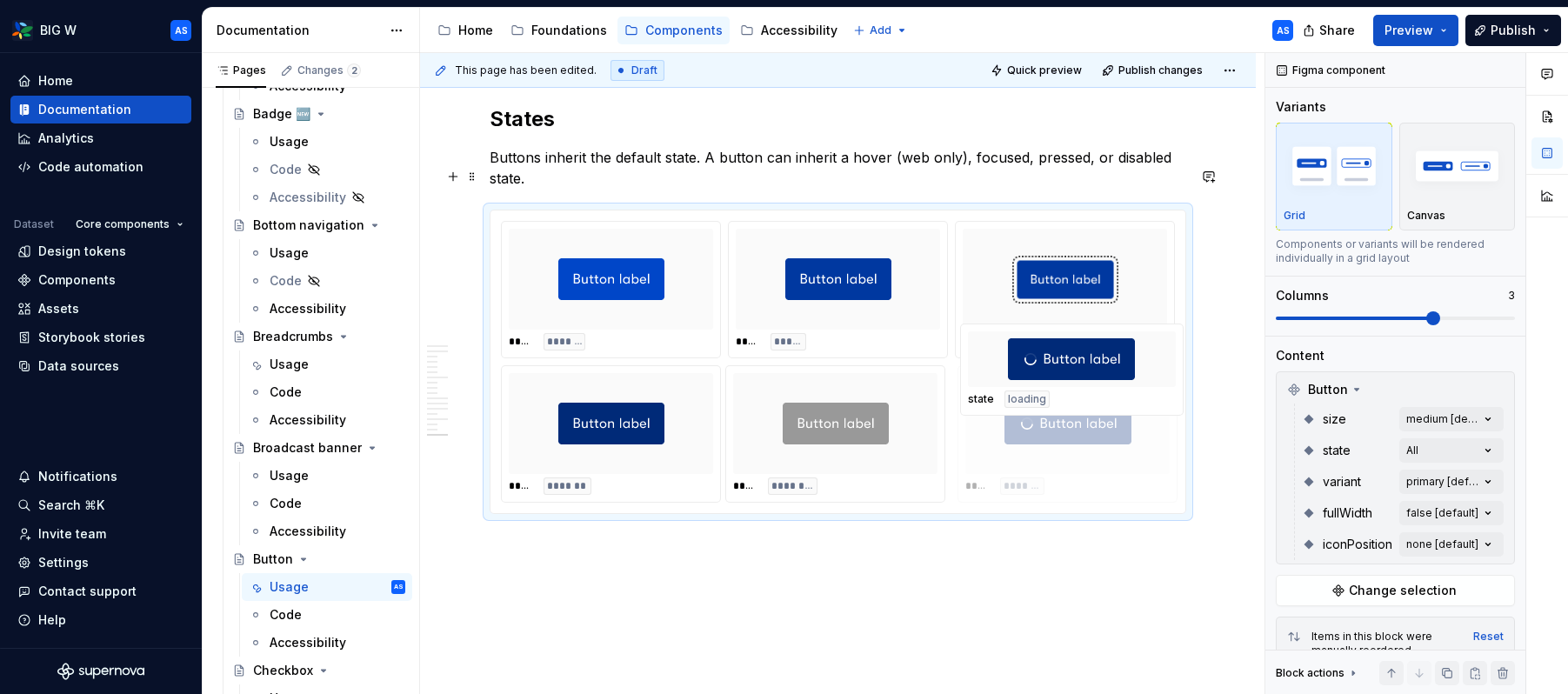
drag, startPoint x: 868, startPoint y: 370, endPoint x: 1095, endPoint y: 368, distance: 227.0
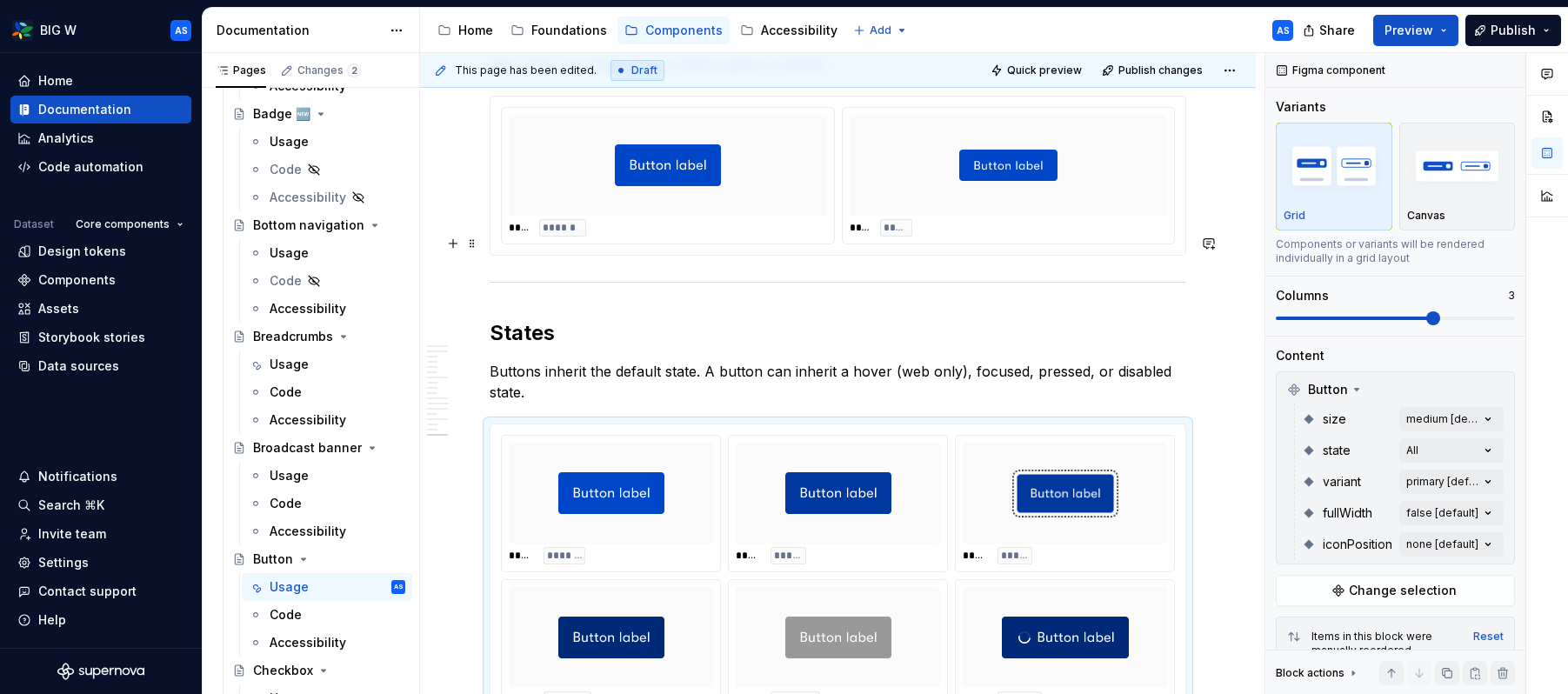
scroll to position [4307, 0]
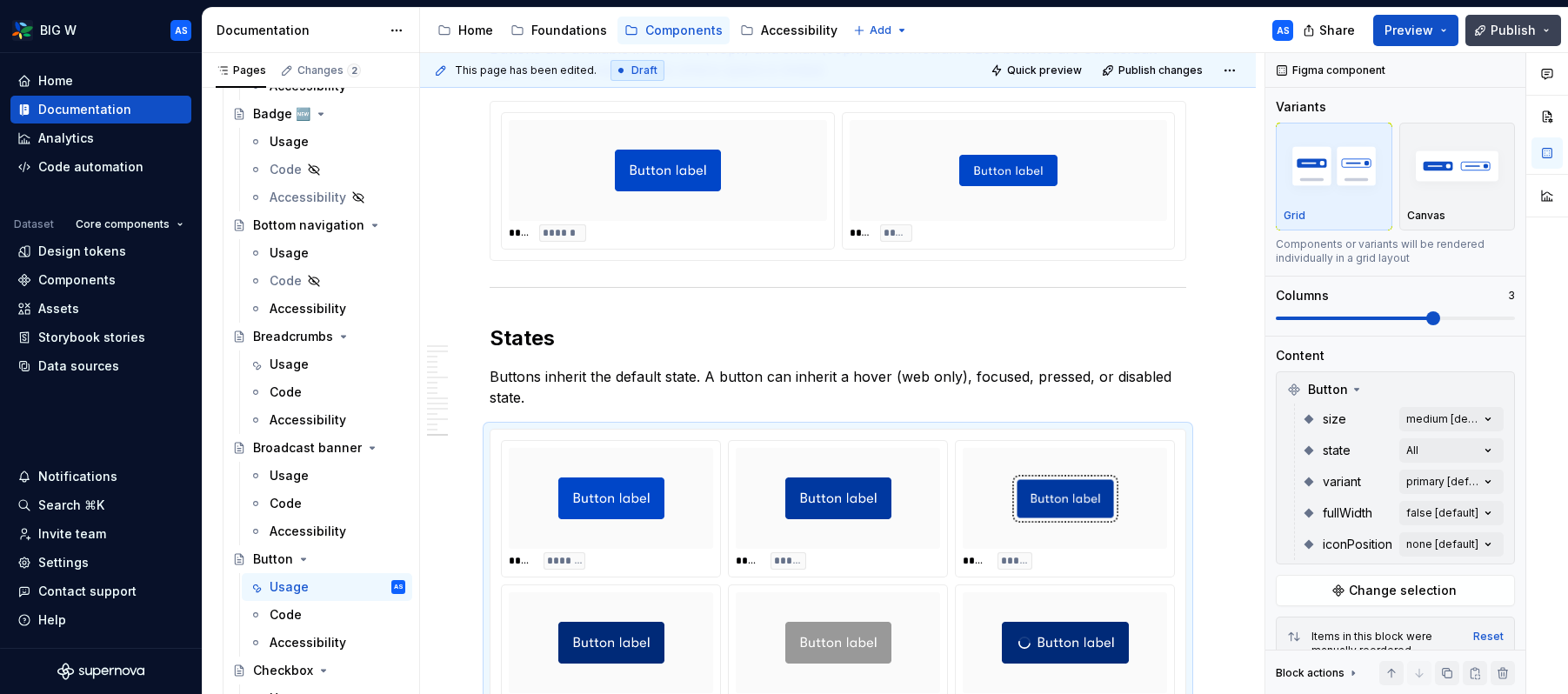
click at [1278, 22] on span "Publish" at bounding box center [1512, 31] width 45 height 18
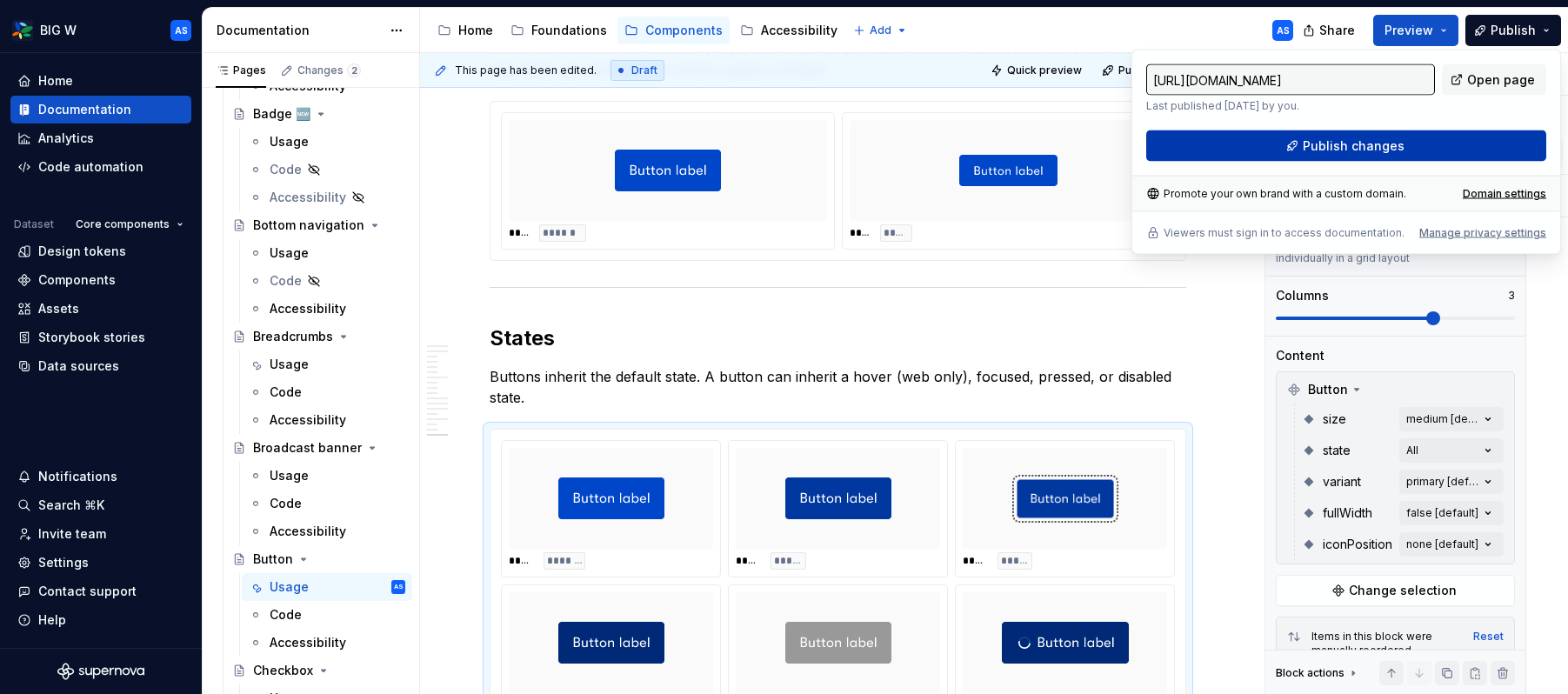
click at [1278, 146] on button "Publish changes" at bounding box center [1346, 145] width 400 height 31
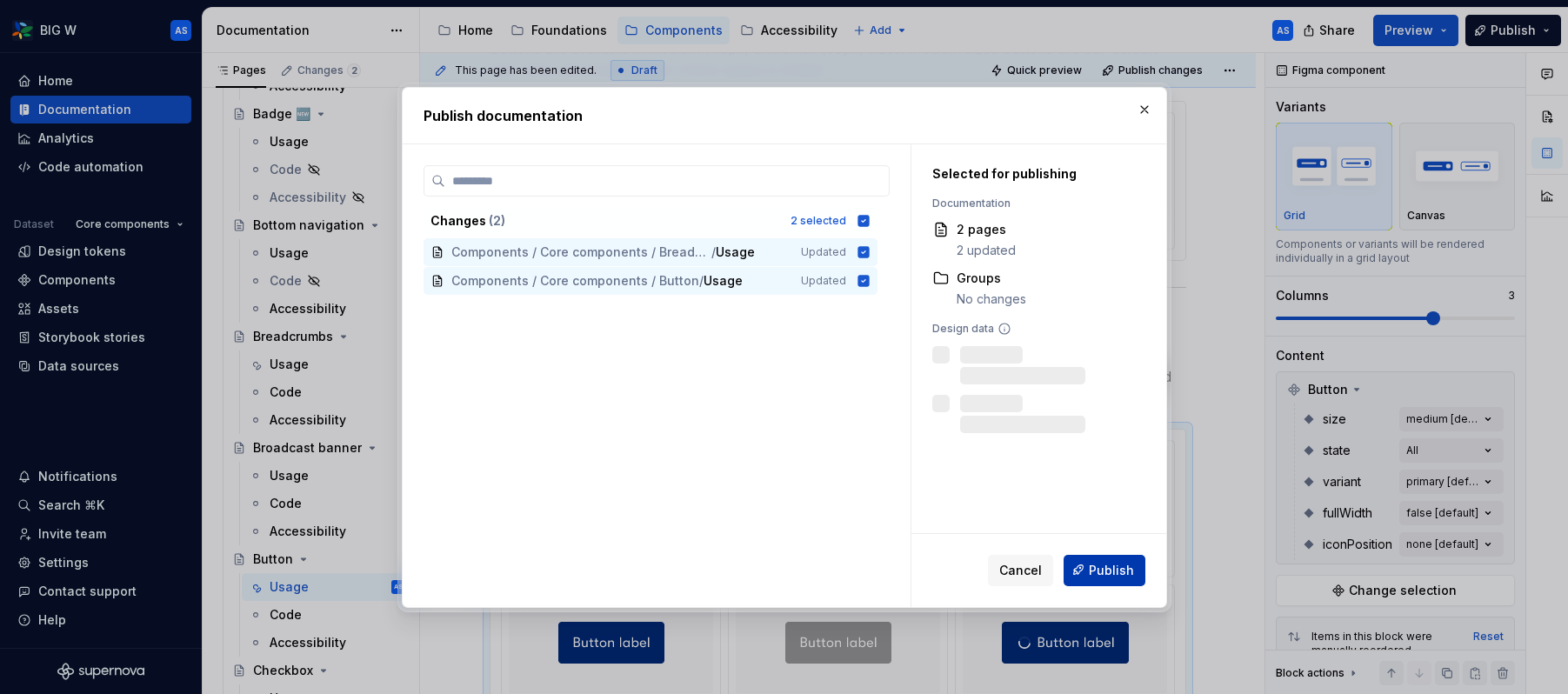
click at [1107, 578] on button "Publish" at bounding box center [1104, 569] width 81 height 31
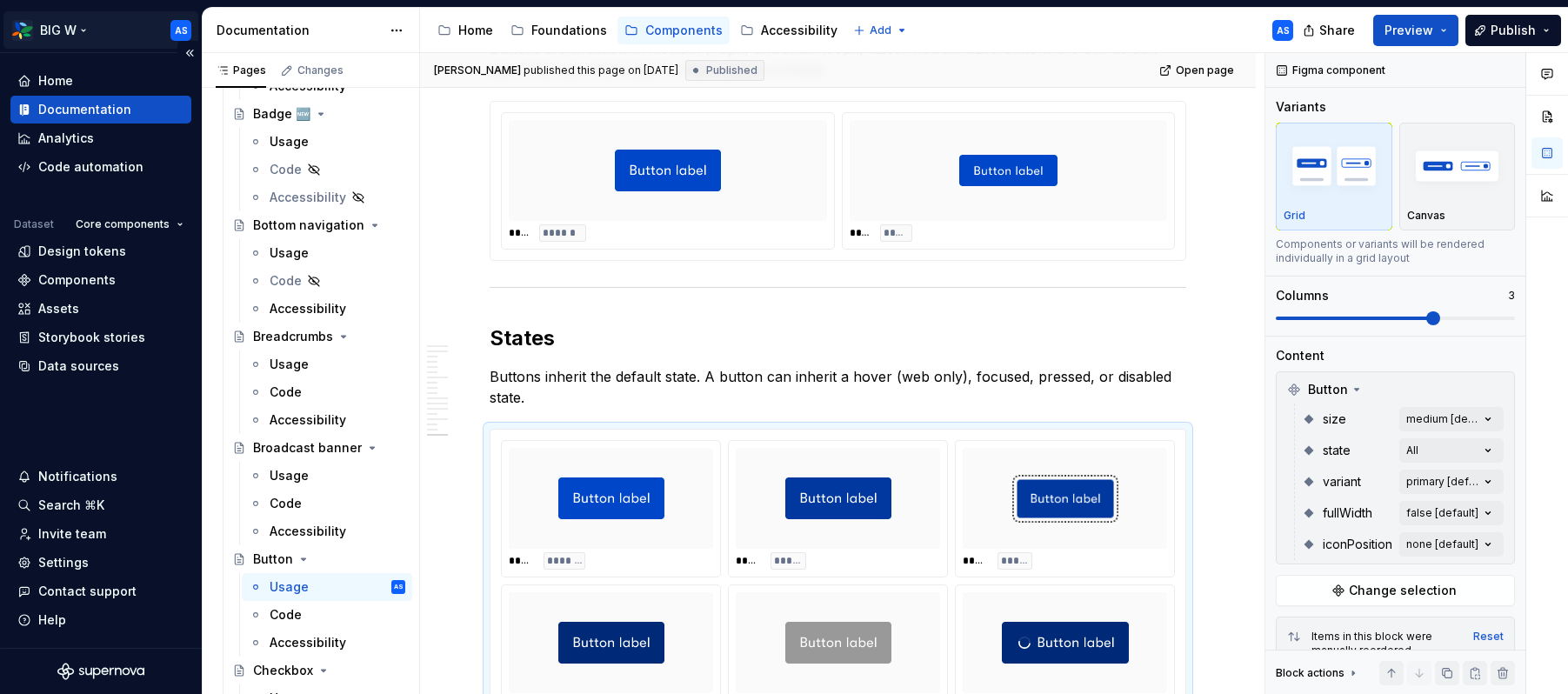
click at [80, 26] on html "BIG W AS Home Documentation Analytics Code automation Dataset Core components D…" at bounding box center [784, 347] width 1568 height 694
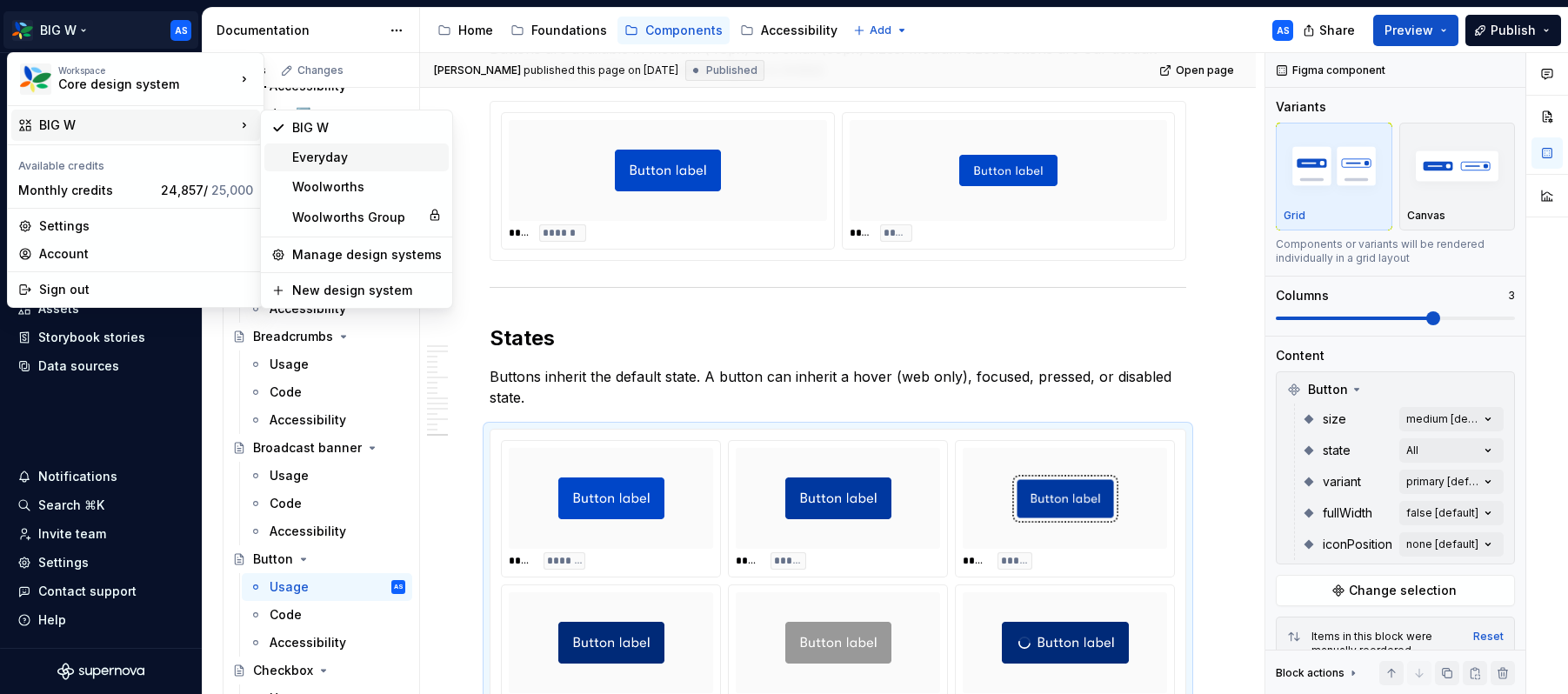
click at [312, 158] on div "Everyday" at bounding box center [367, 158] width 150 height 18
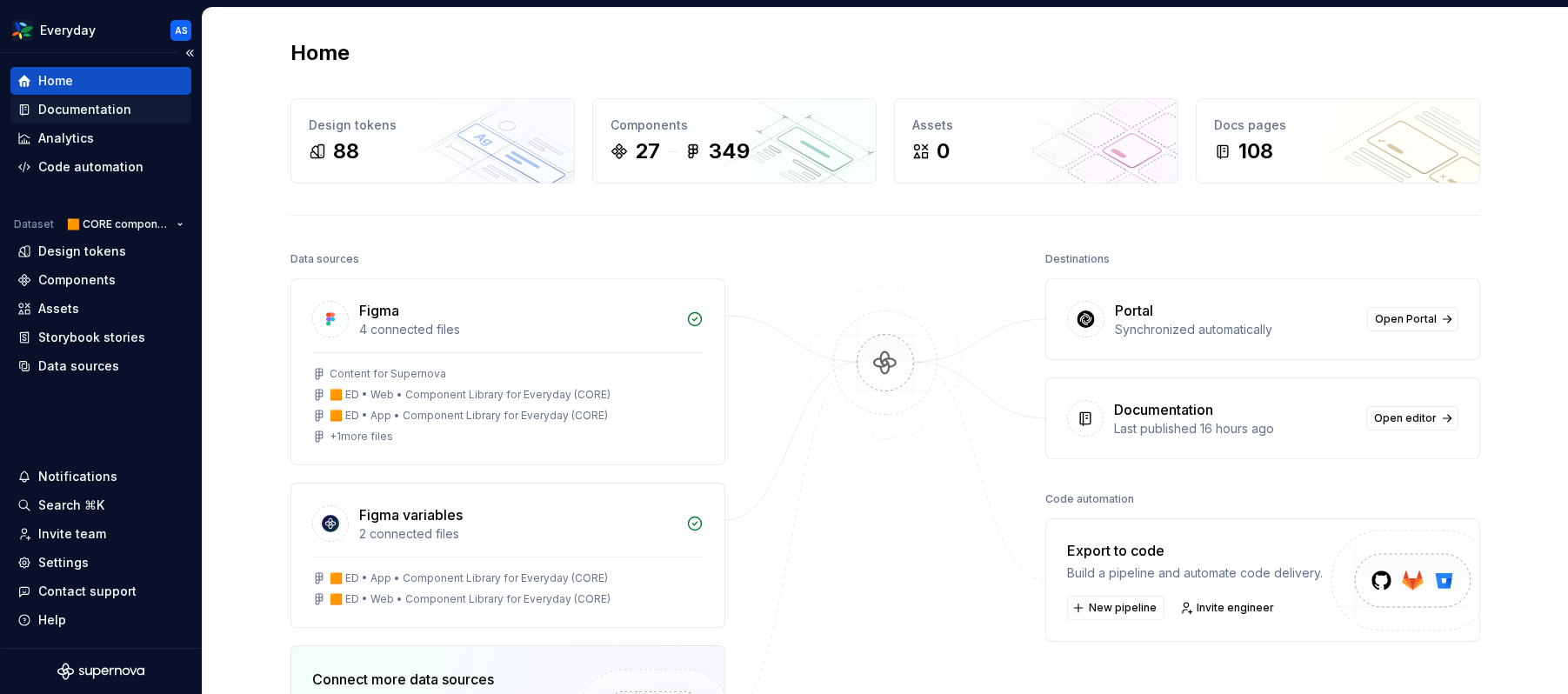
click at [112, 106] on div "Documentation" at bounding box center [84, 110] width 93 height 18
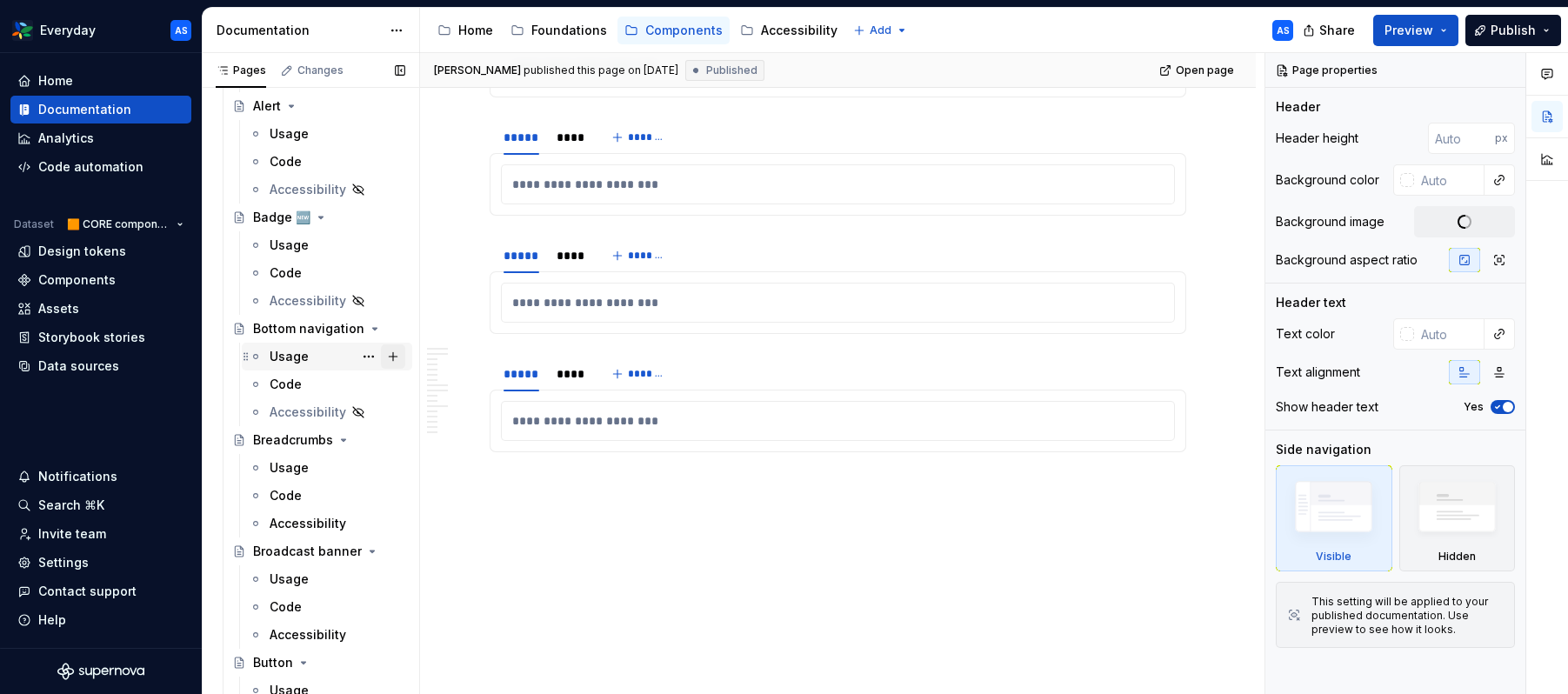
scroll to position [3112, 0]
drag, startPoint x: 1503, startPoint y: 22, endPoint x: 1492, endPoint y: 21, distance: 11.0
click at [1278, 22] on span "Publish" at bounding box center [1512, 31] width 45 height 18
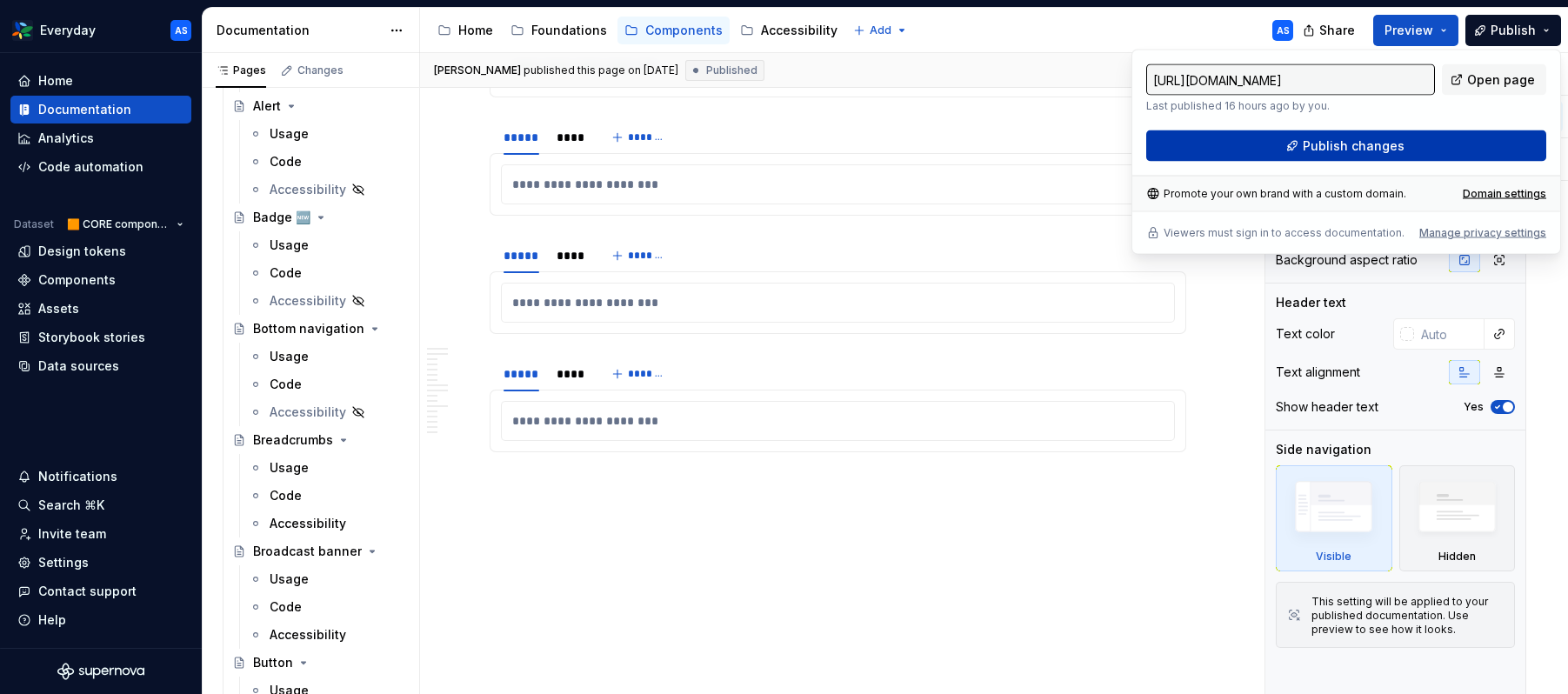
click at [1278, 152] on button "Publish changes" at bounding box center [1346, 145] width 400 height 31
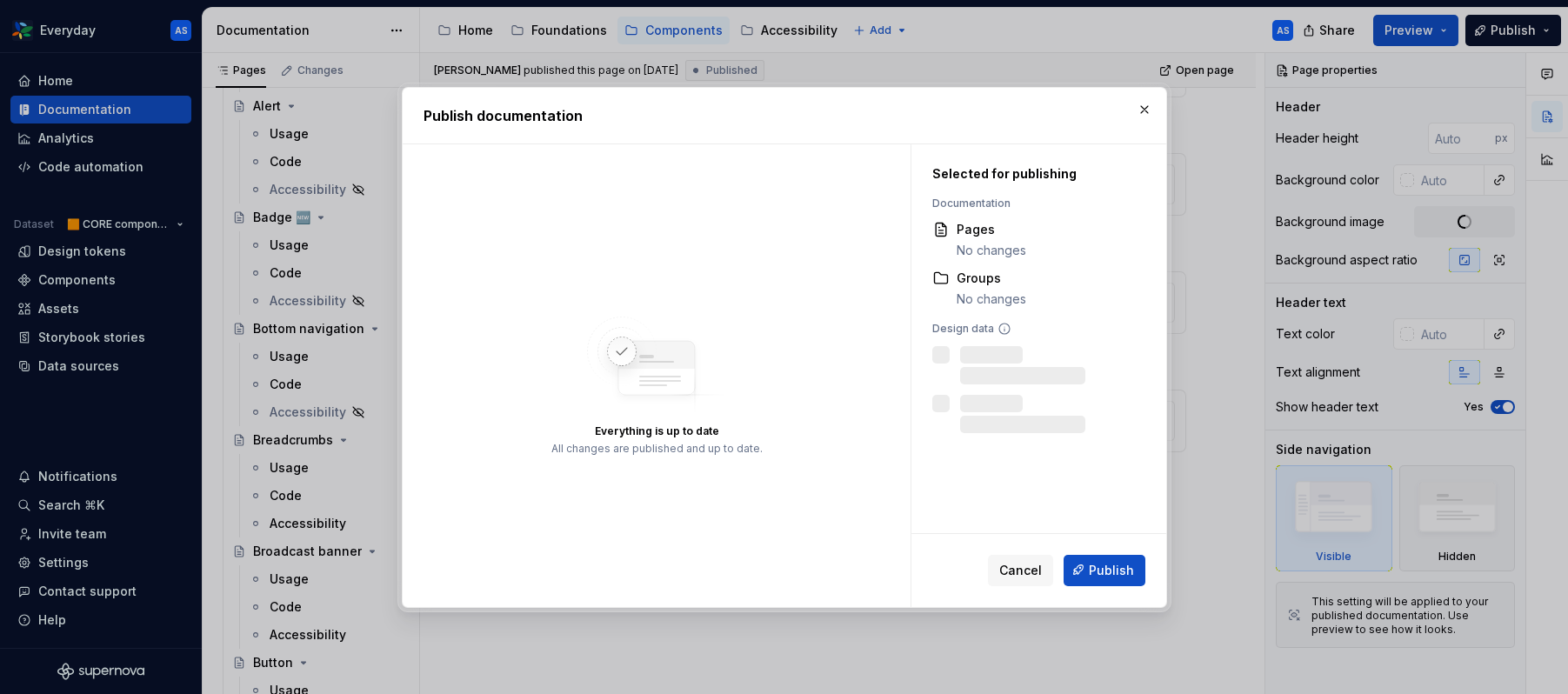
click at [1139, 110] on button "button" at bounding box center [1144, 109] width 24 height 24
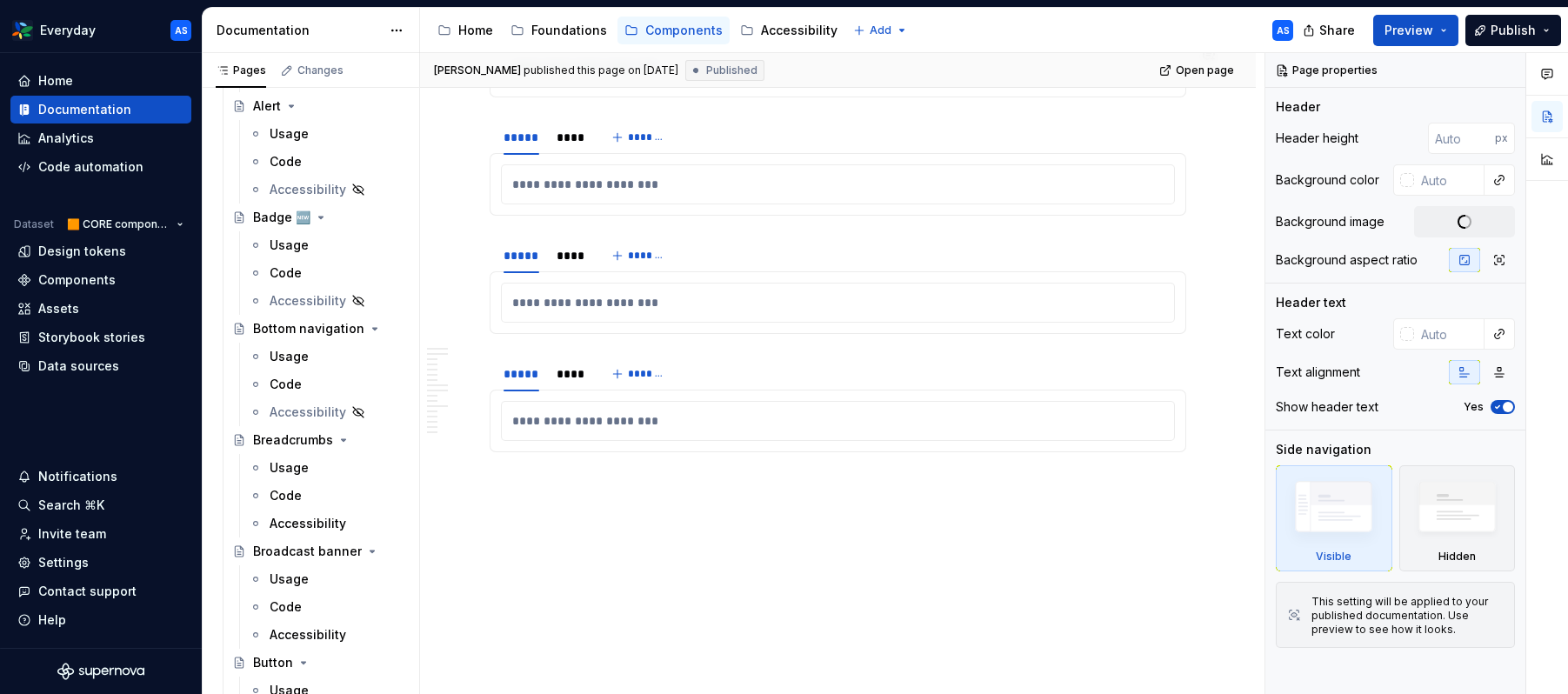
type textarea "*"
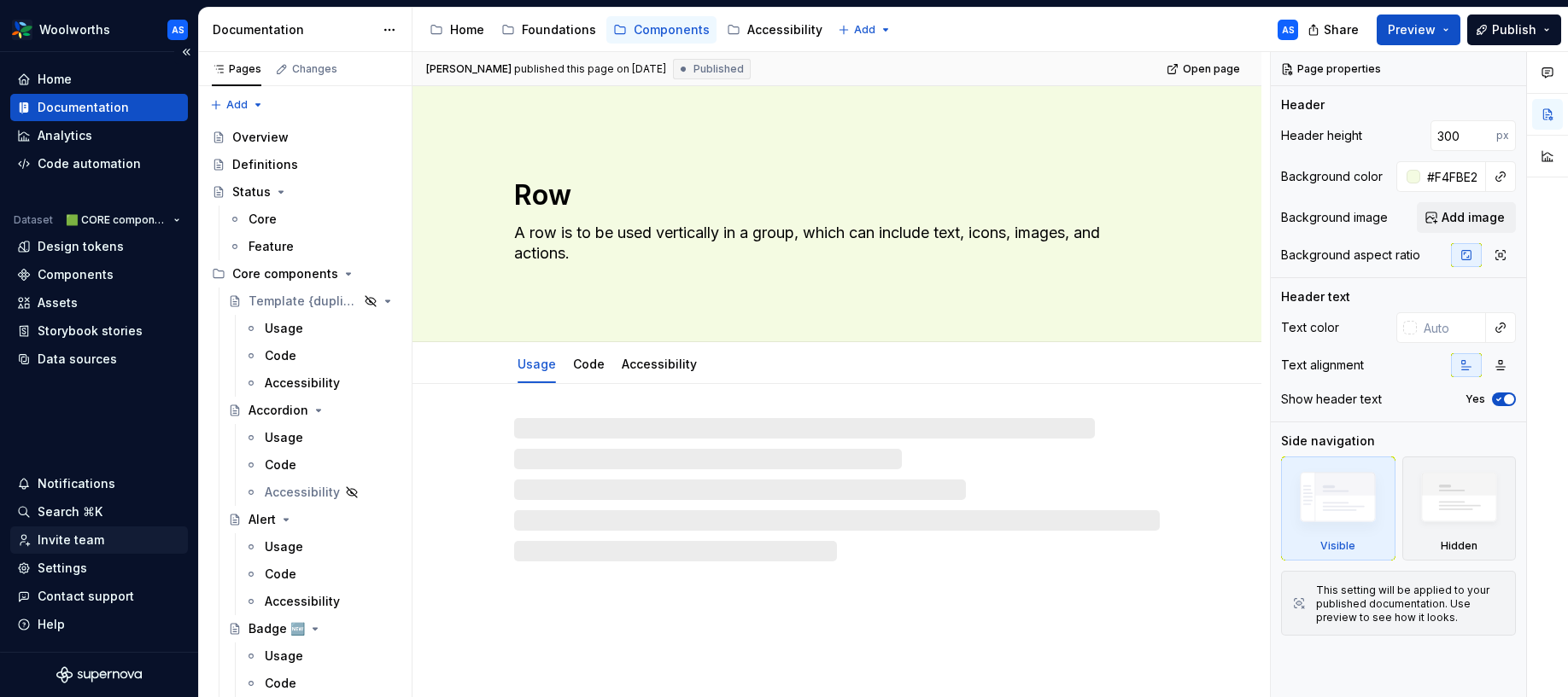
click at [89, 531] on div "Invite team" at bounding box center [99, 540] width 177 height 27
type textarea "*"
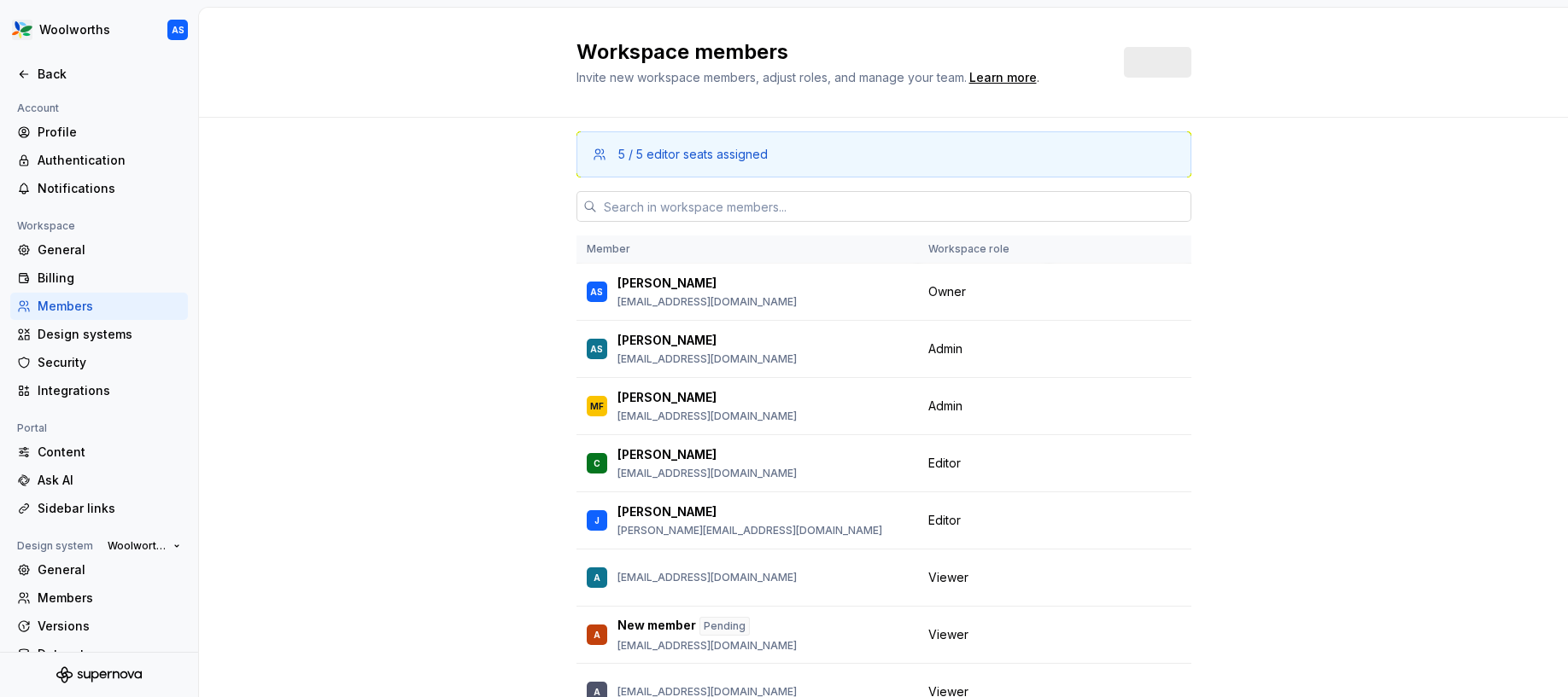
click at [683, 203] on input "text" at bounding box center [893, 206] width 594 height 30
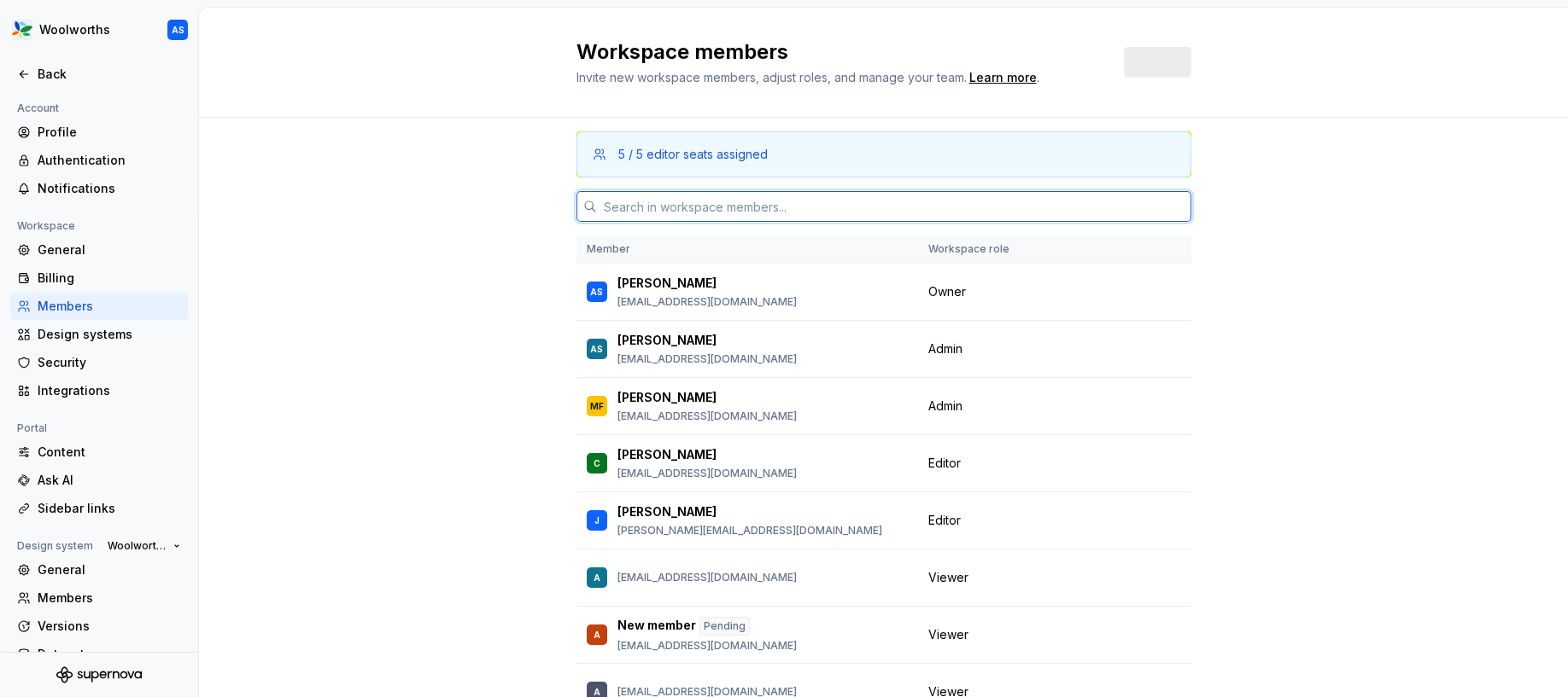
paste input "michhh.ou@gmail.com rcarceller@woolworths.com.au agoyal1@woolworths.com.au bmor…"
type input "michhh.ou@gmail.com rcarceller@woolworths.com.au agoyal1@woolworths.com.au bmor…"
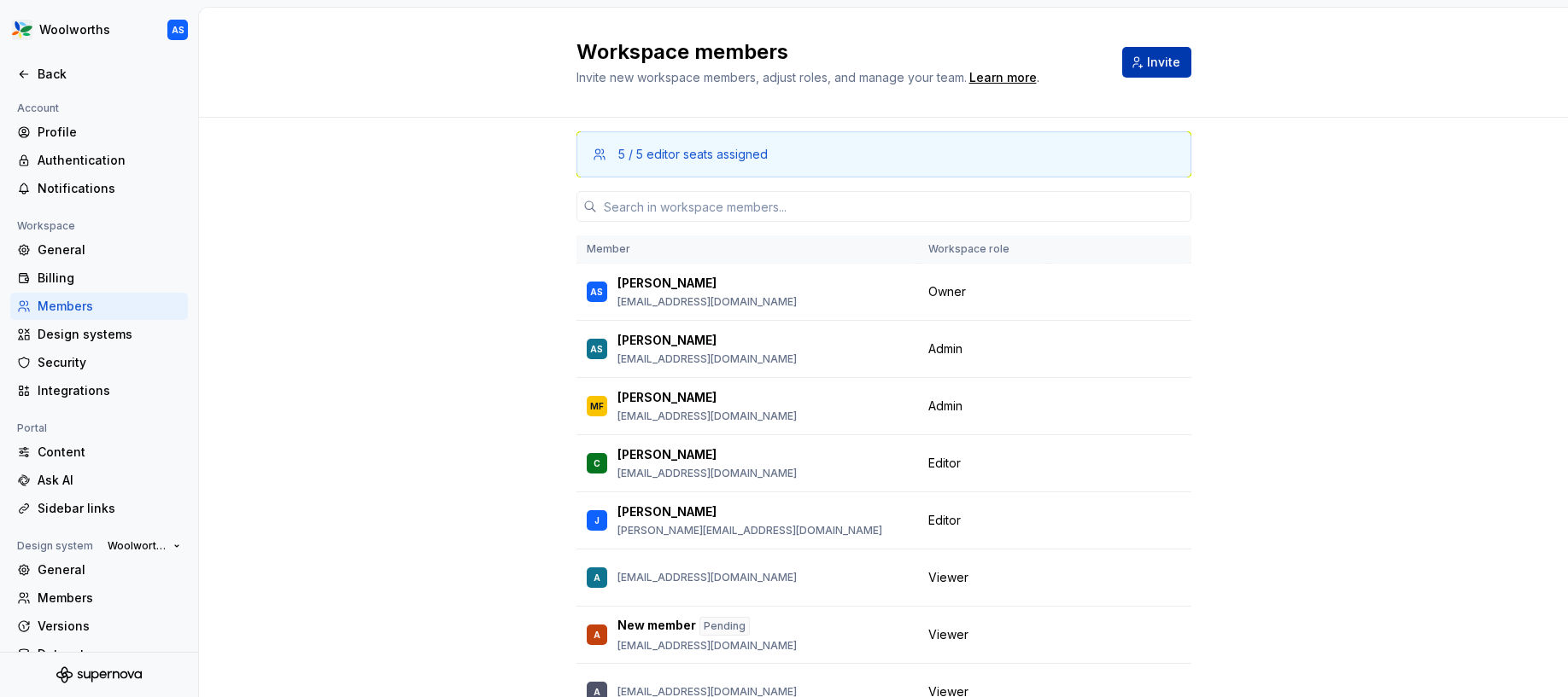
click at [1162, 63] on span "Invite" at bounding box center [1164, 63] width 33 height 17
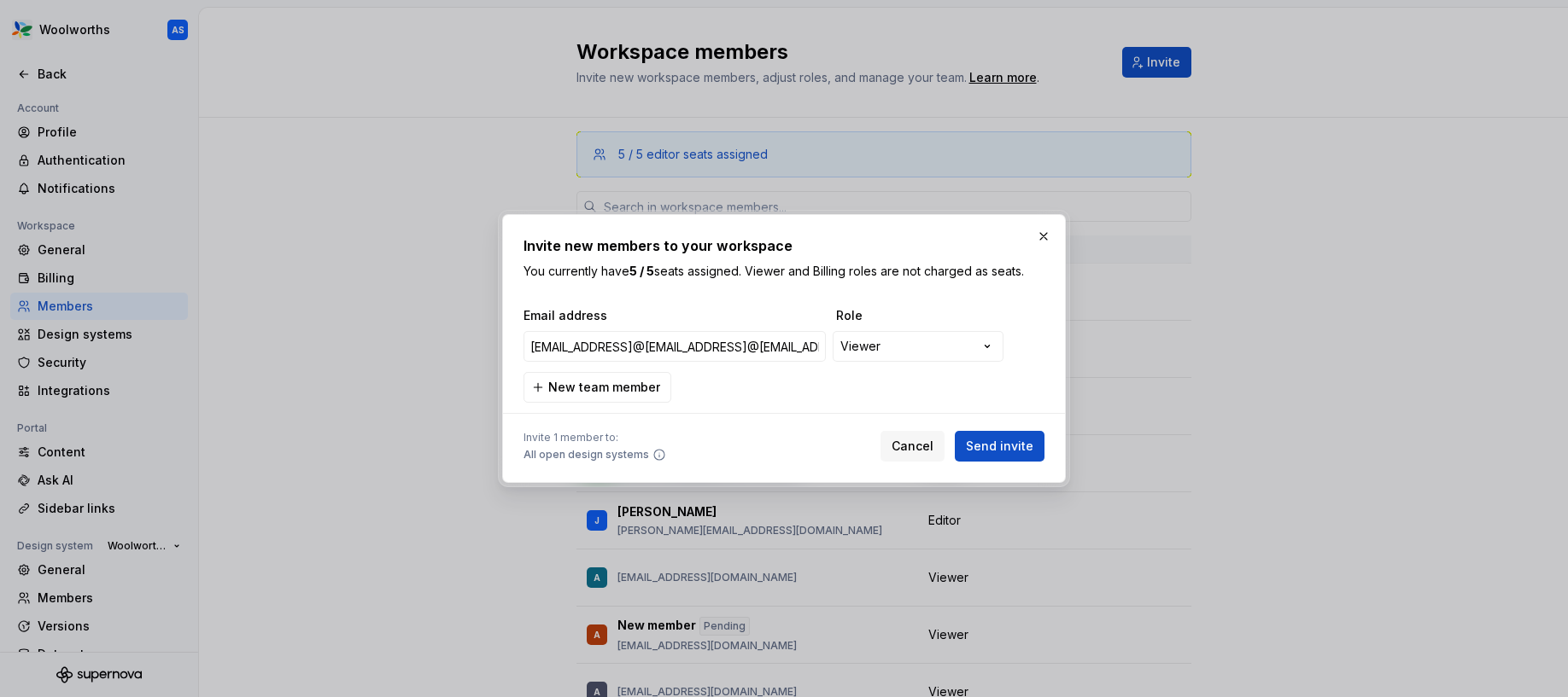
type input "michhh.ou@gmail.comrcarceller@woolworths.com.auagoyal1@woolworths.com.aubmorrow…"
paste input "rcarceller@woolworths.com.au"
type input "rcarceller@woolworths.com.au"
click at [605, 389] on span "New team member" at bounding box center [604, 388] width 112 height 17
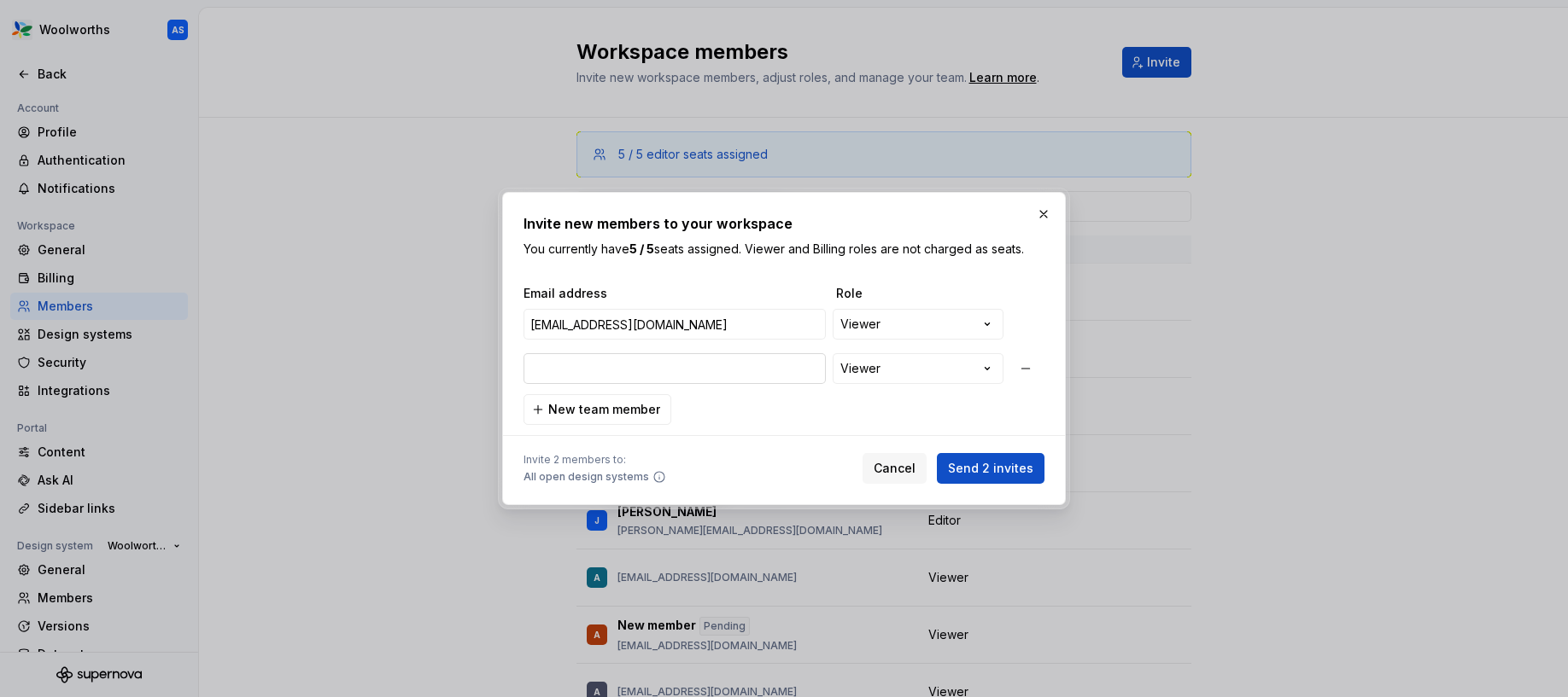
type input "mou@woolworths.com.au"
click at [637, 404] on span "New team member" at bounding box center [604, 410] width 112 height 17
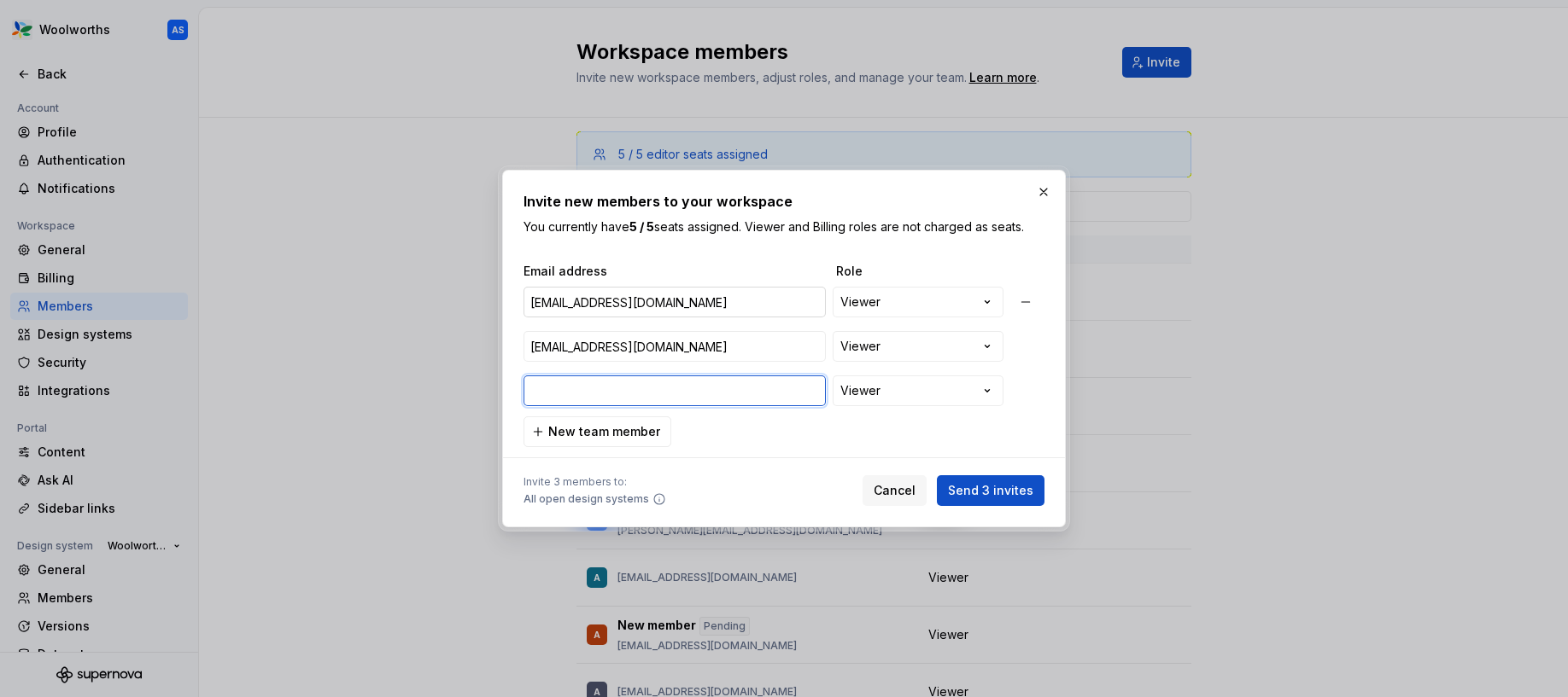
paste input "agoyal1@woolworths.com.au"
type input "agoyal1@woolworths.com.au"
click at [644, 436] on span "New team member" at bounding box center [604, 432] width 112 height 17
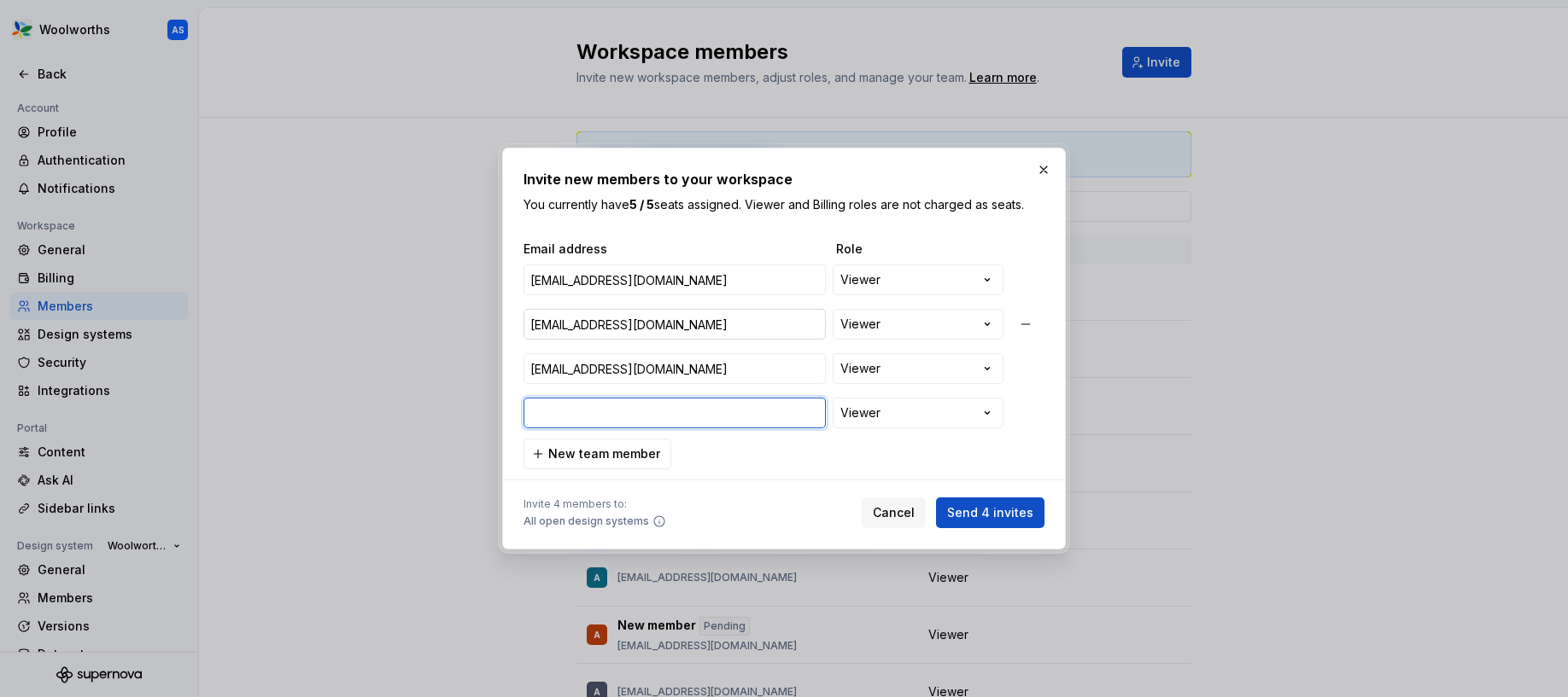
paste input "bmorrow@woolworths.com.au"
type input "bmorrow@woolworths.com.au"
drag, startPoint x: 619, startPoint y: 456, endPoint x: 642, endPoint y: 448, distance: 24.4
click at [618, 457] on span "New team member" at bounding box center [604, 455] width 112 height 17
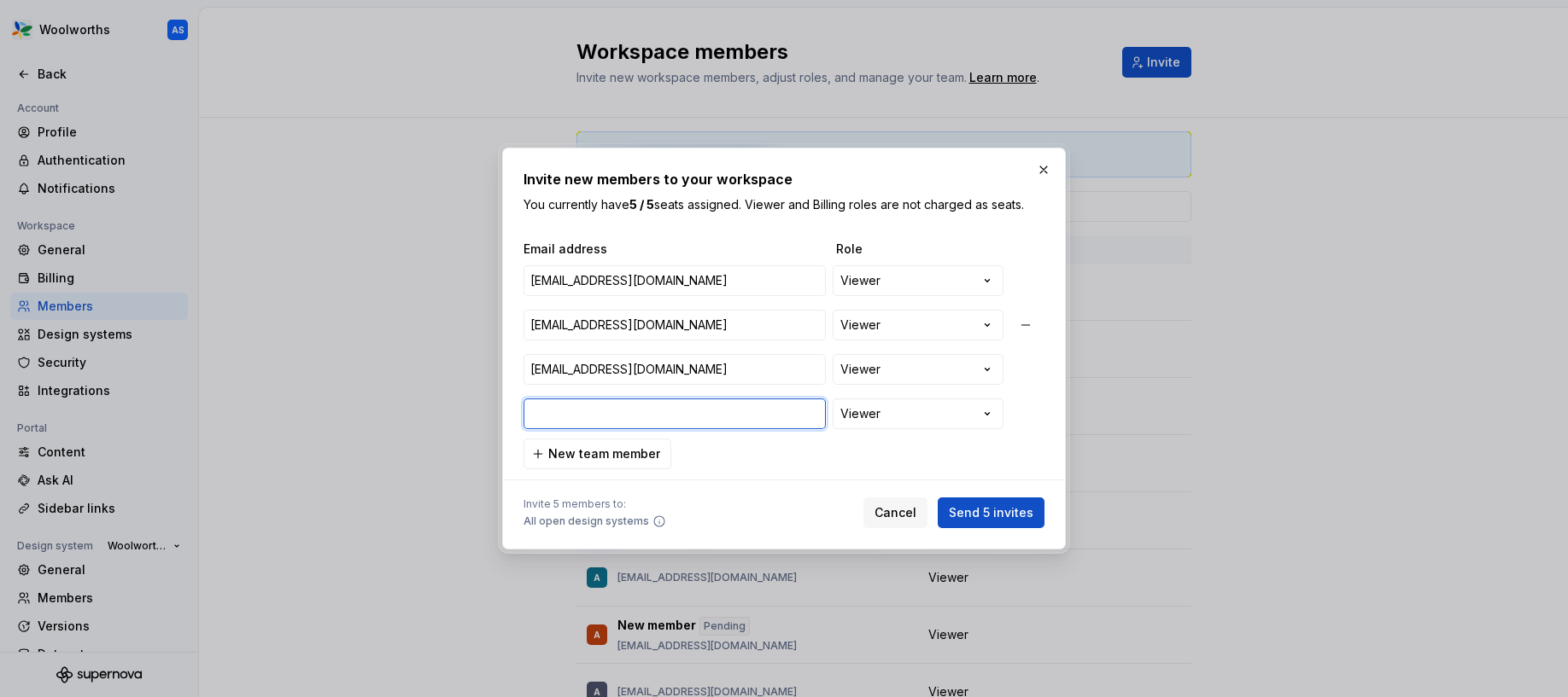
paste input "maushami.joshi@stores.woolworths.com.au"
type input "maushami.joshi@stores.woolworths.com.au"
click at [616, 458] on span "New team member" at bounding box center [604, 455] width 112 height 17
paste input "nday1@woolworths.com.au"
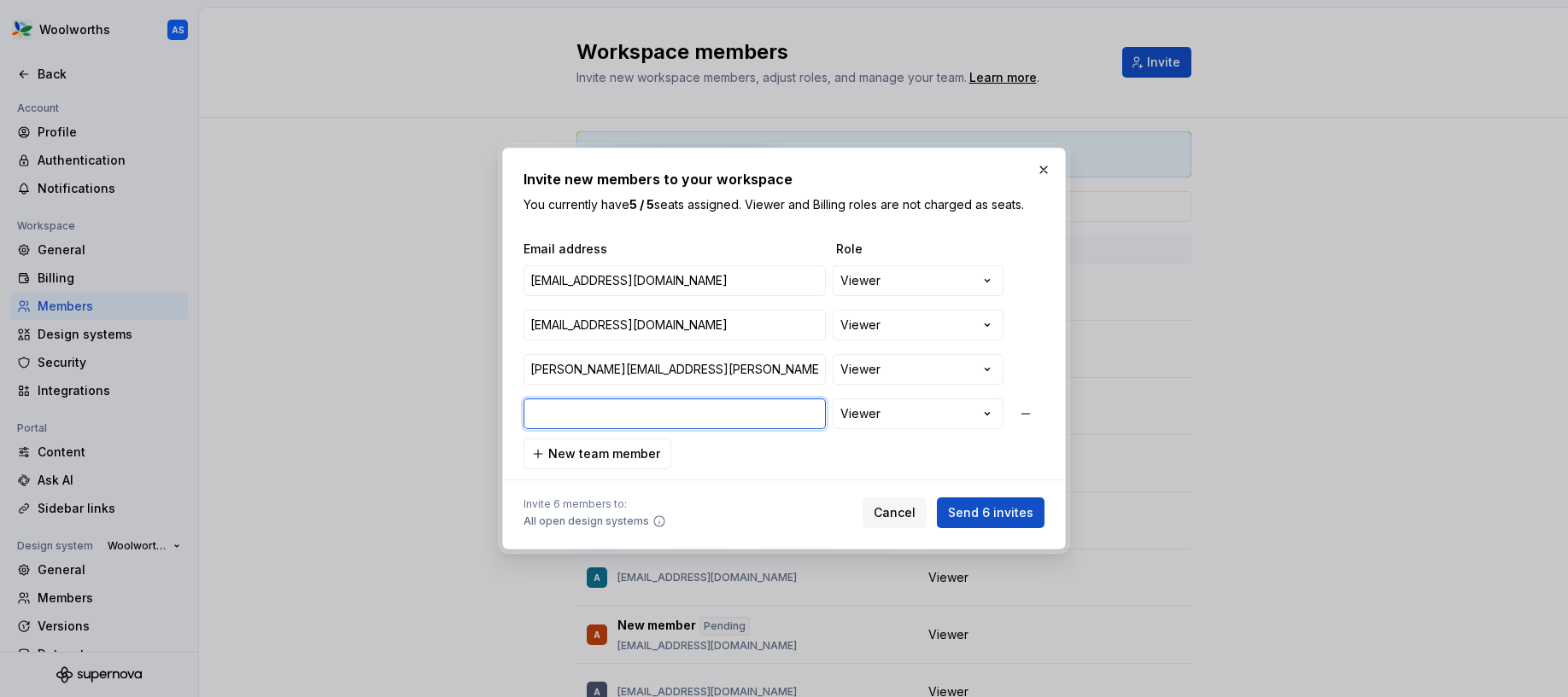
type input "nday1@woolworths.com.au"
click at [611, 457] on span "New team member" at bounding box center [604, 455] width 112 height 17
paste input "yisha.liu@woolworths.co.nz"
type input "yisha.liu@woolworths.co.nz"
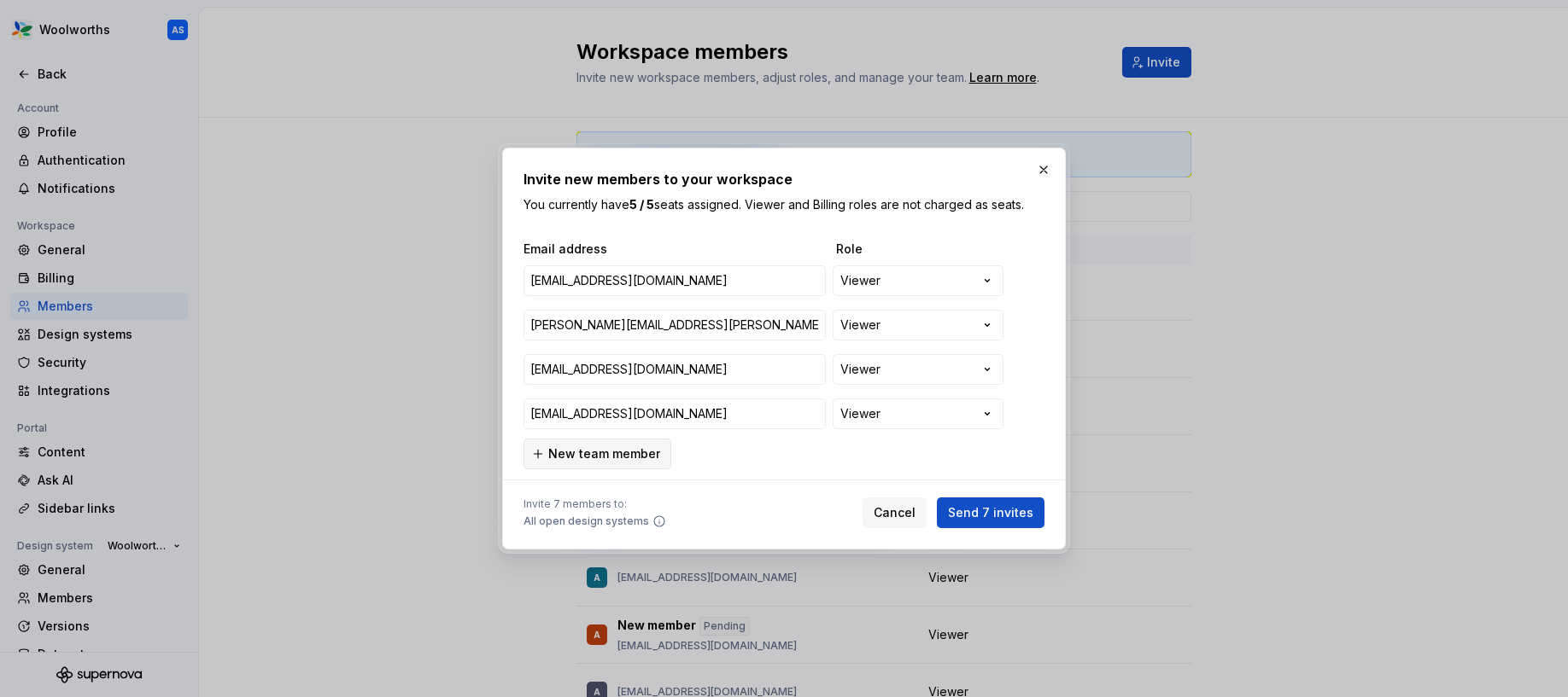
click at [612, 454] on span "New team member" at bounding box center [604, 455] width 112 height 17
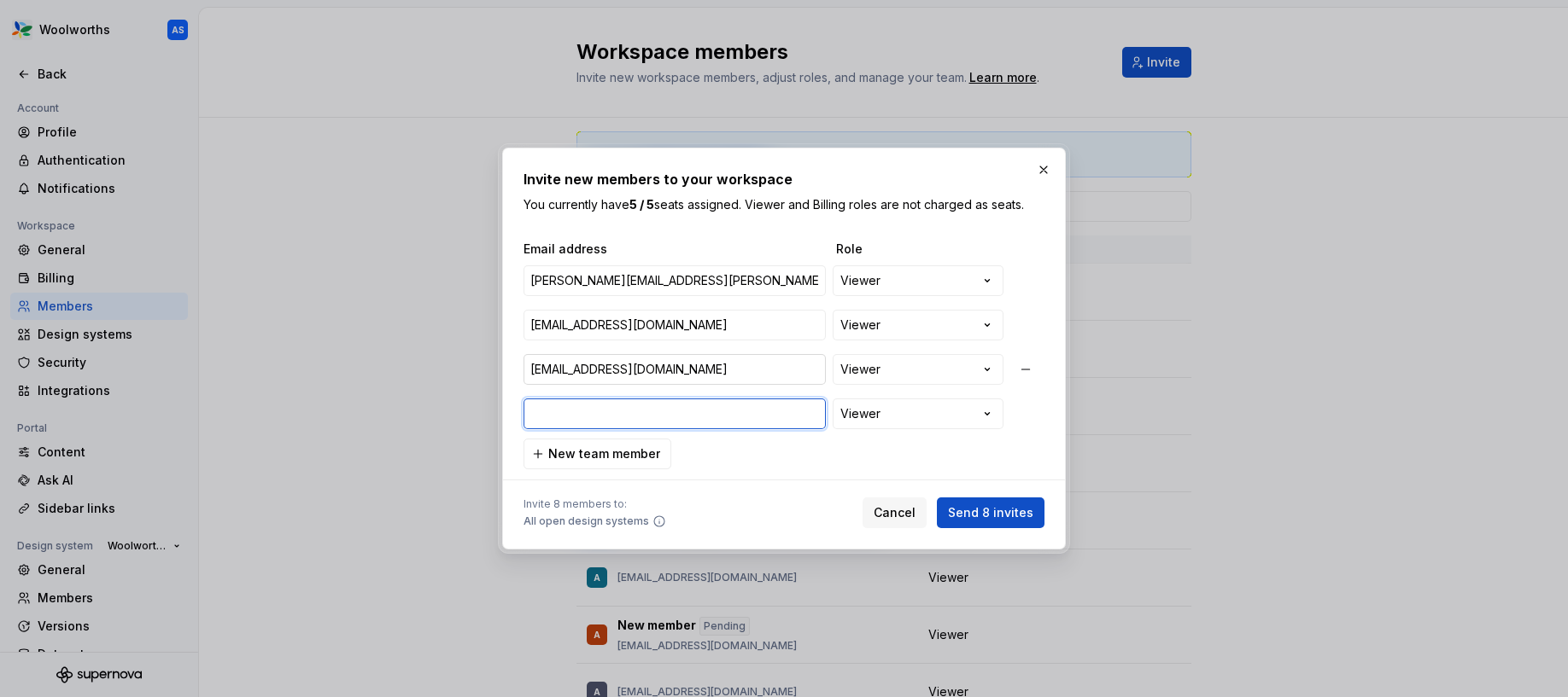
paste input "rcosta@woolworths.com.au"
type input "rcosta@woolworths.com.au"
click at [604, 455] on span "New team member" at bounding box center [604, 455] width 112 height 17
paste input "vthatha@woolworths.com.au"
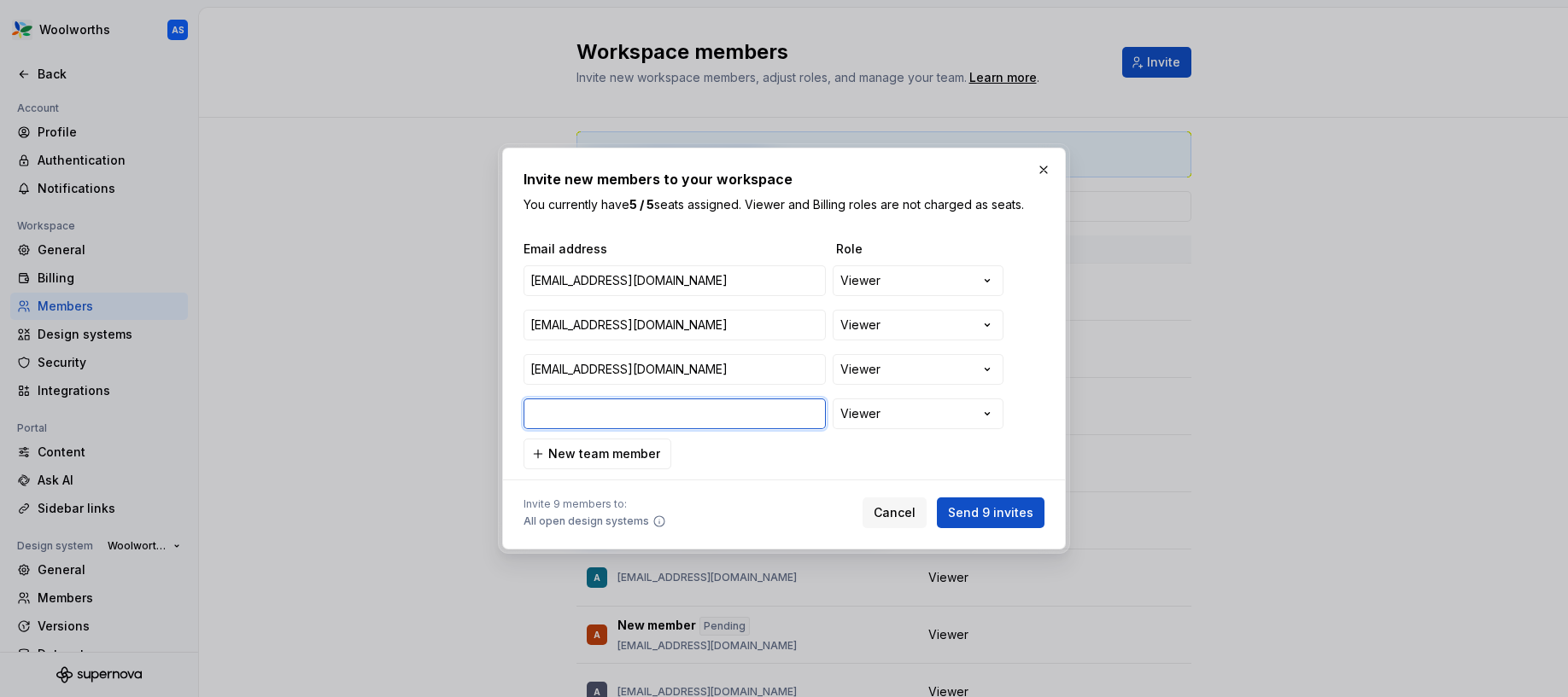
type input "vthatha@woolworths.com.au"
click at [628, 451] on span "New team member" at bounding box center [604, 455] width 112 height 17
paste input "gsaich2@woolworths.com.au"
type input "gsaich2@woolworths.com.au"
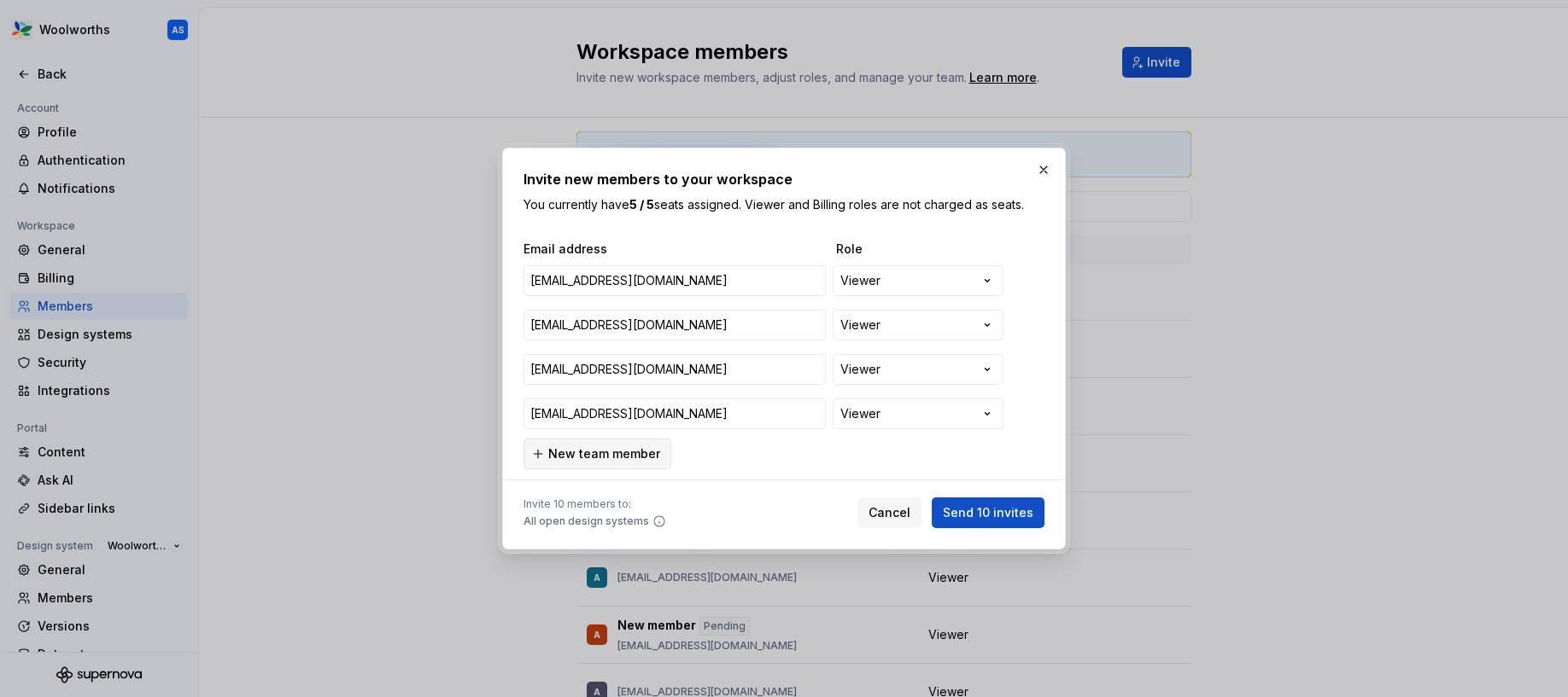
click at [623, 450] on span "New team member" at bounding box center [604, 455] width 112 height 17
paste input "hayley.smith2@woolworths.co.nz"
type input "hayley.smith2@woolworths.co.nz"
click at [1030, 519] on span "Send 11 invites" at bounding box center [989, 513] width 88 height 17
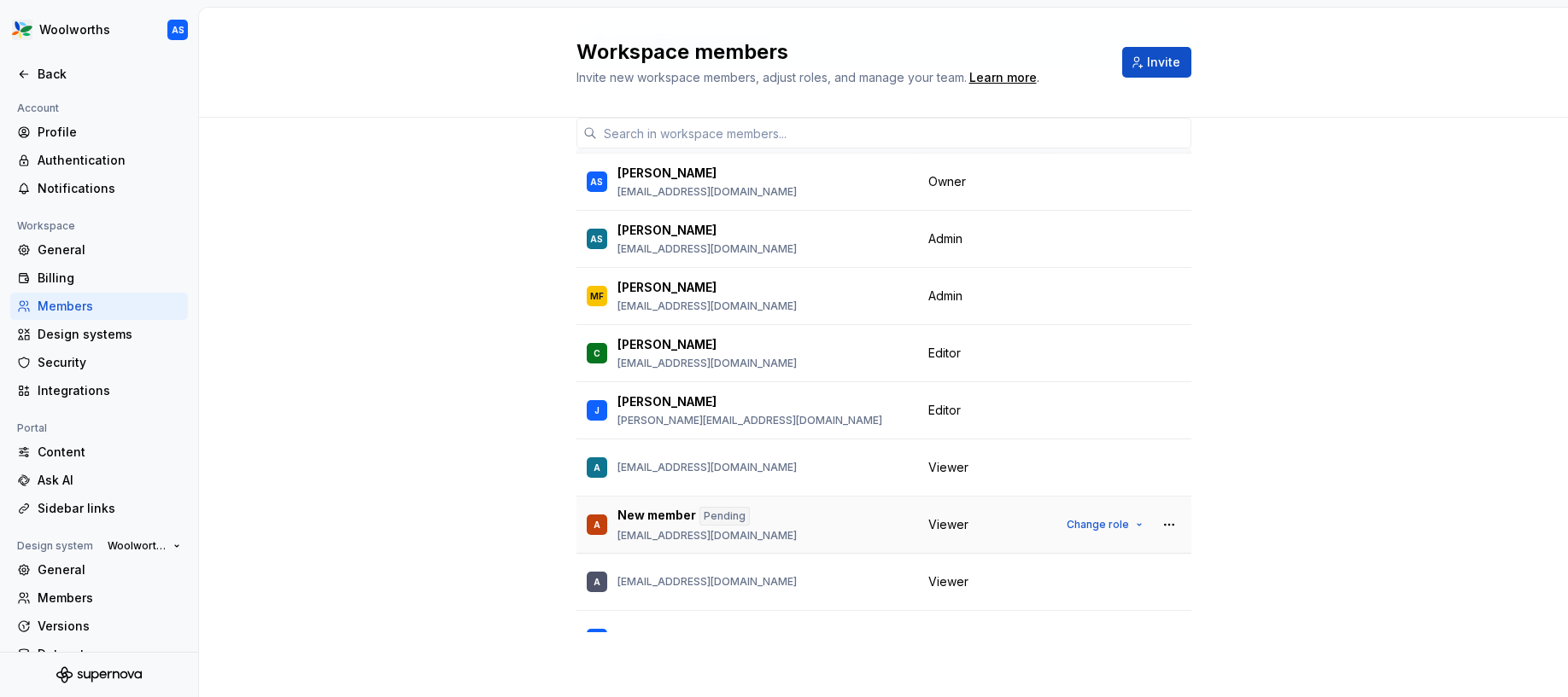
scroll to position [0, 0]
